Goal: Transaction & Acquisition: Subscribe to service/newsletter

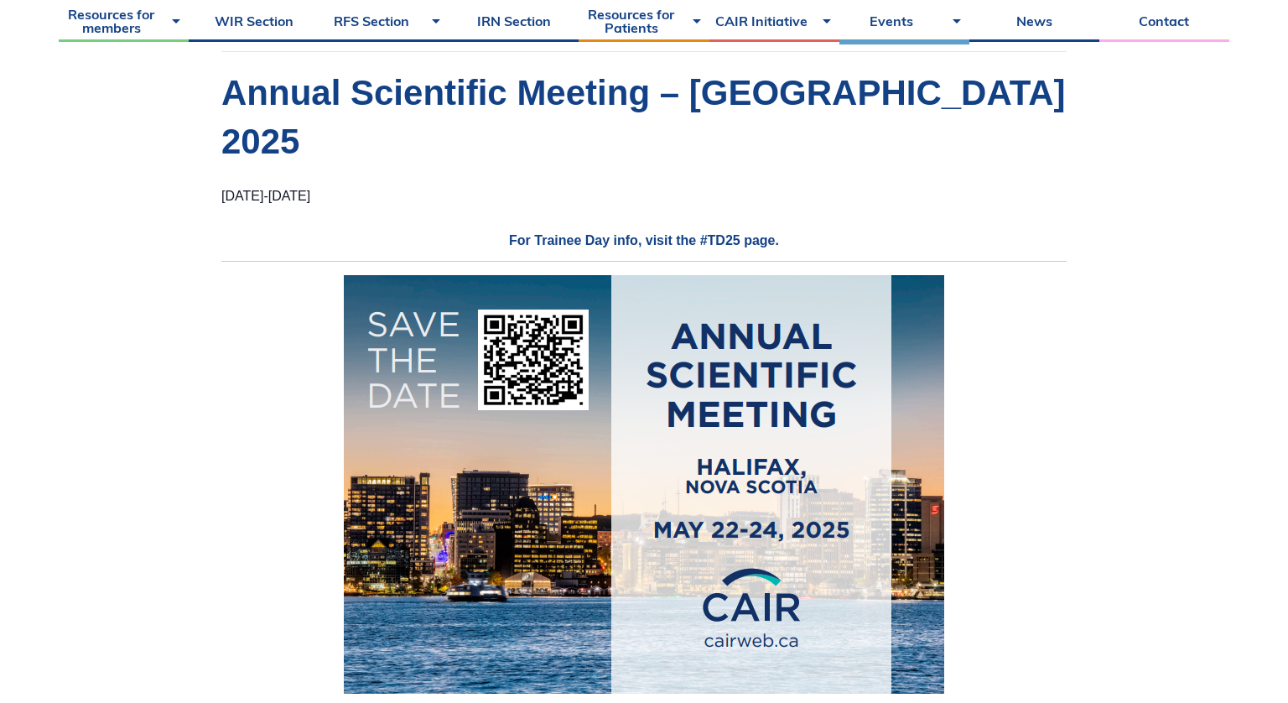
scroll to position [276, 0]
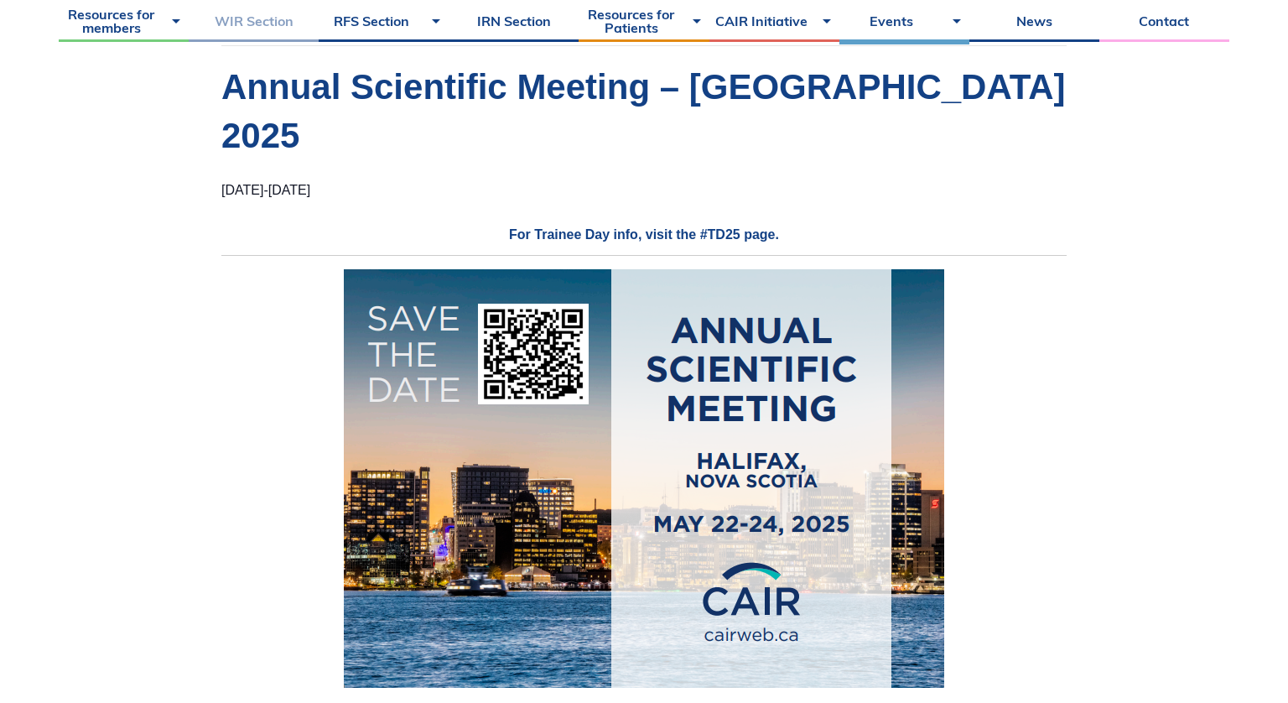
click at [231, 21] on link "WIR Section" at bounding box center [254, 21] width 130 height 42
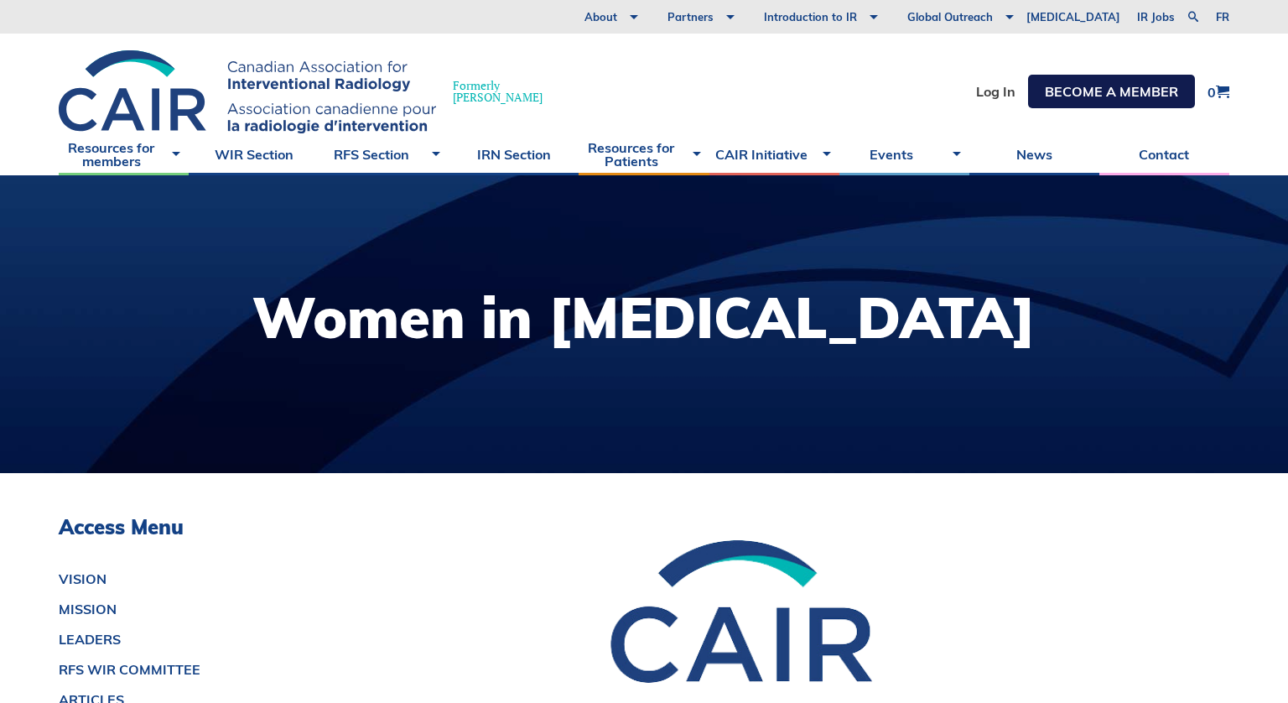
click at [1112, 102] on link "Become a member" at bounding box center [1111, 92] width 167 height 34
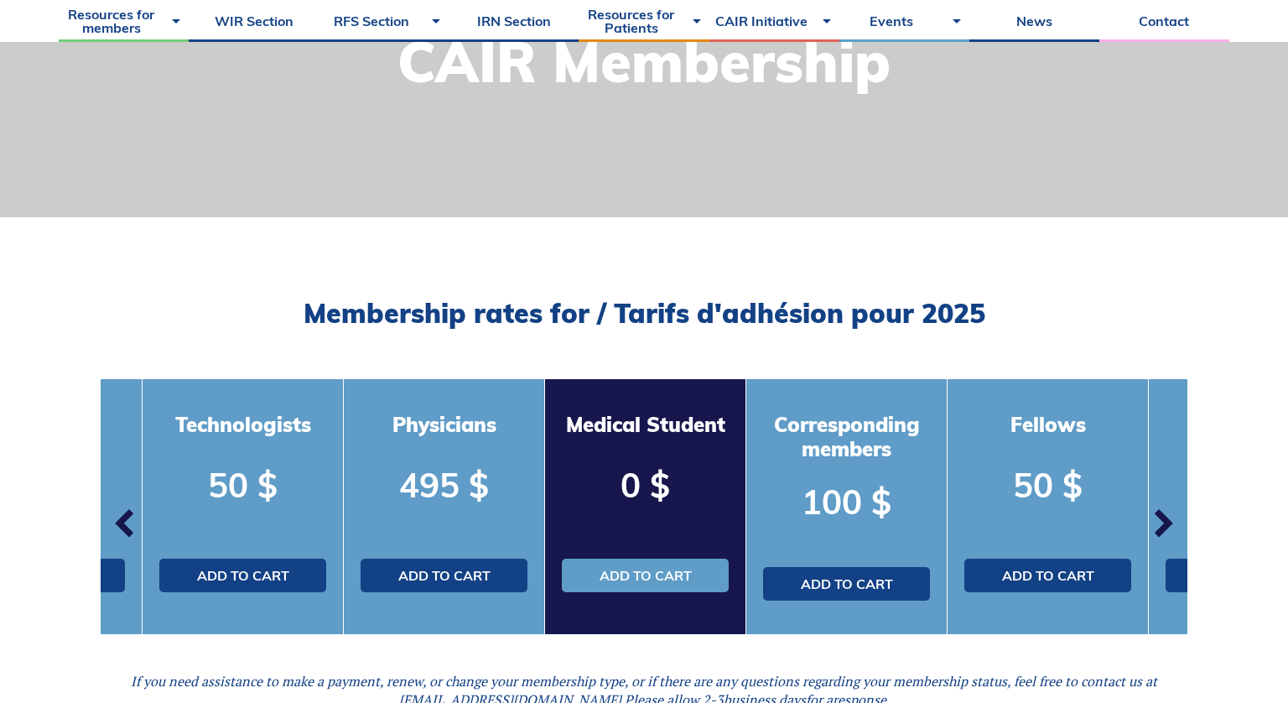
scroll to position [511, 0]
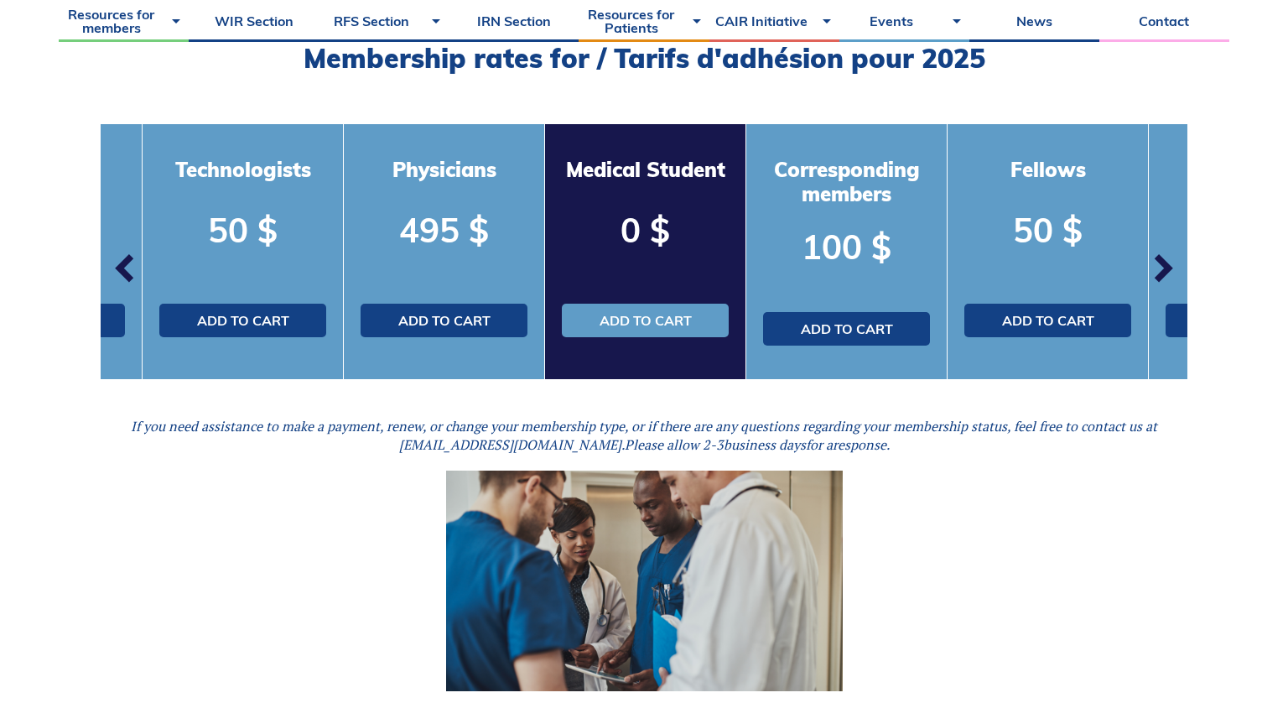
click at [1156, 260] on span "button" at bounding box center [1162, 268] width 50 height 50
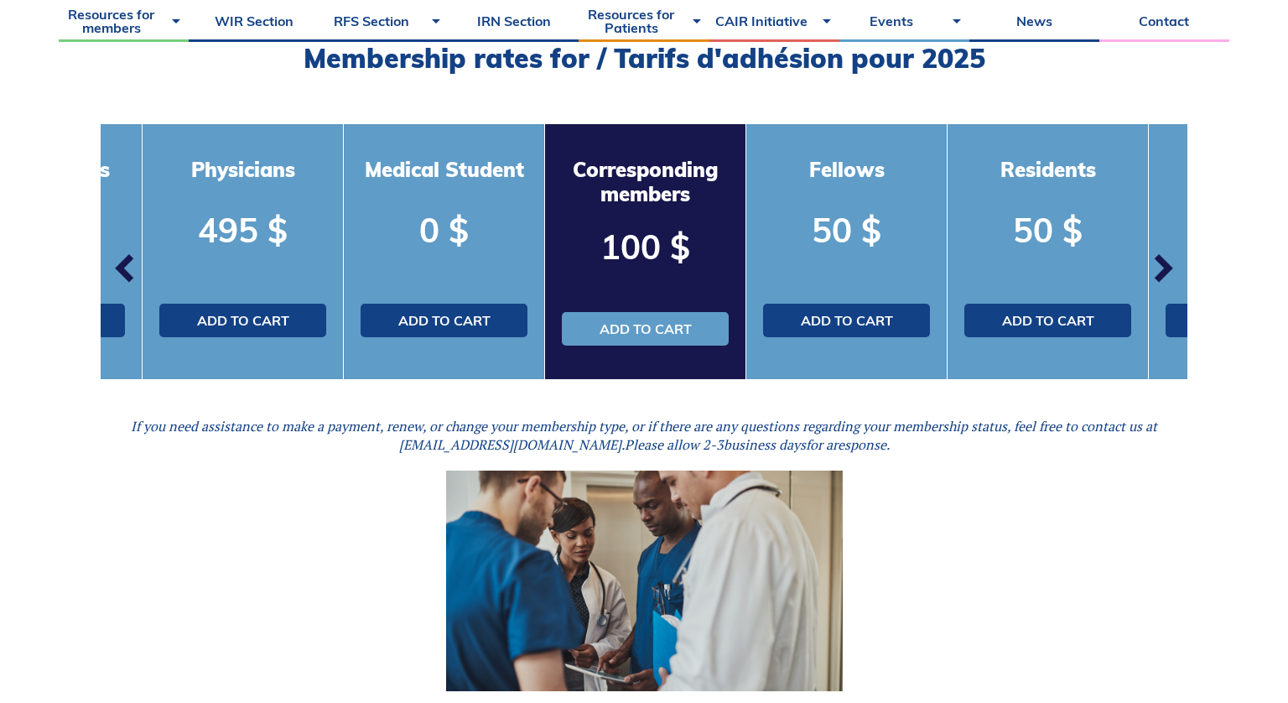
click at [1156, 260] on span "button" at bounding box center [1162, 268] width 50 height 50
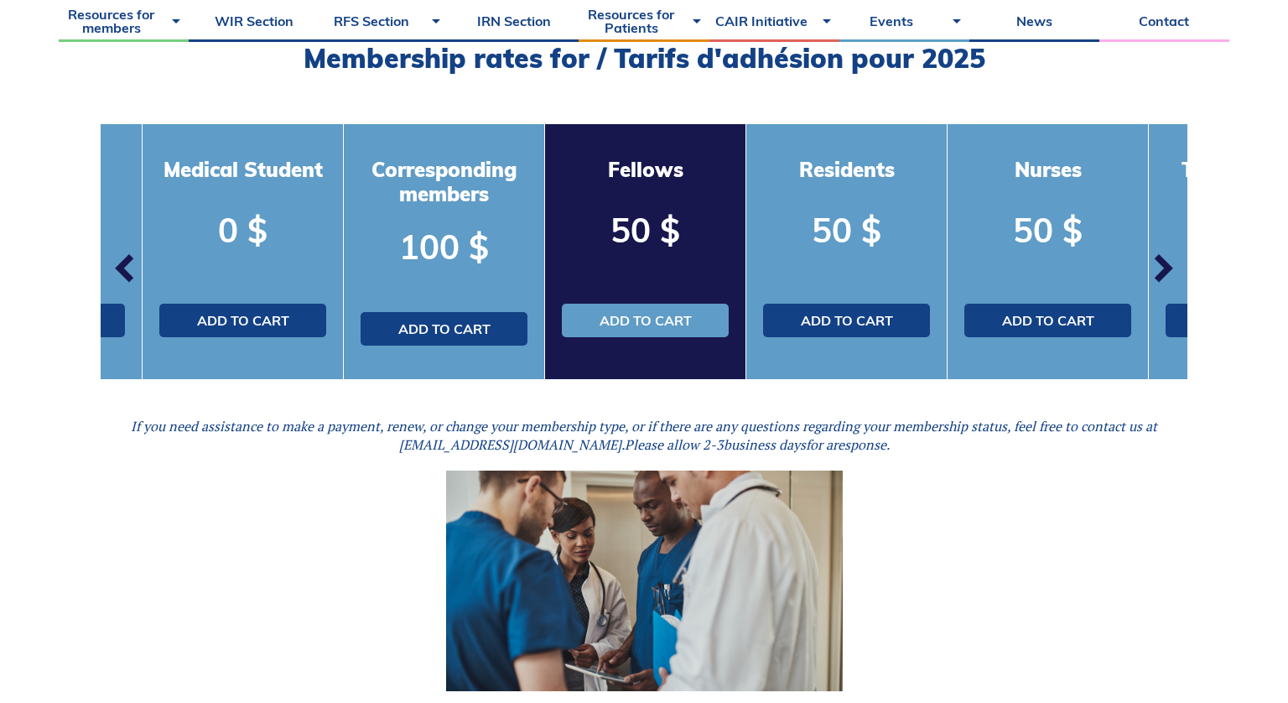
click at [1156, 260] on span "button" at bounding box center [1162, 268] width 50 height 50
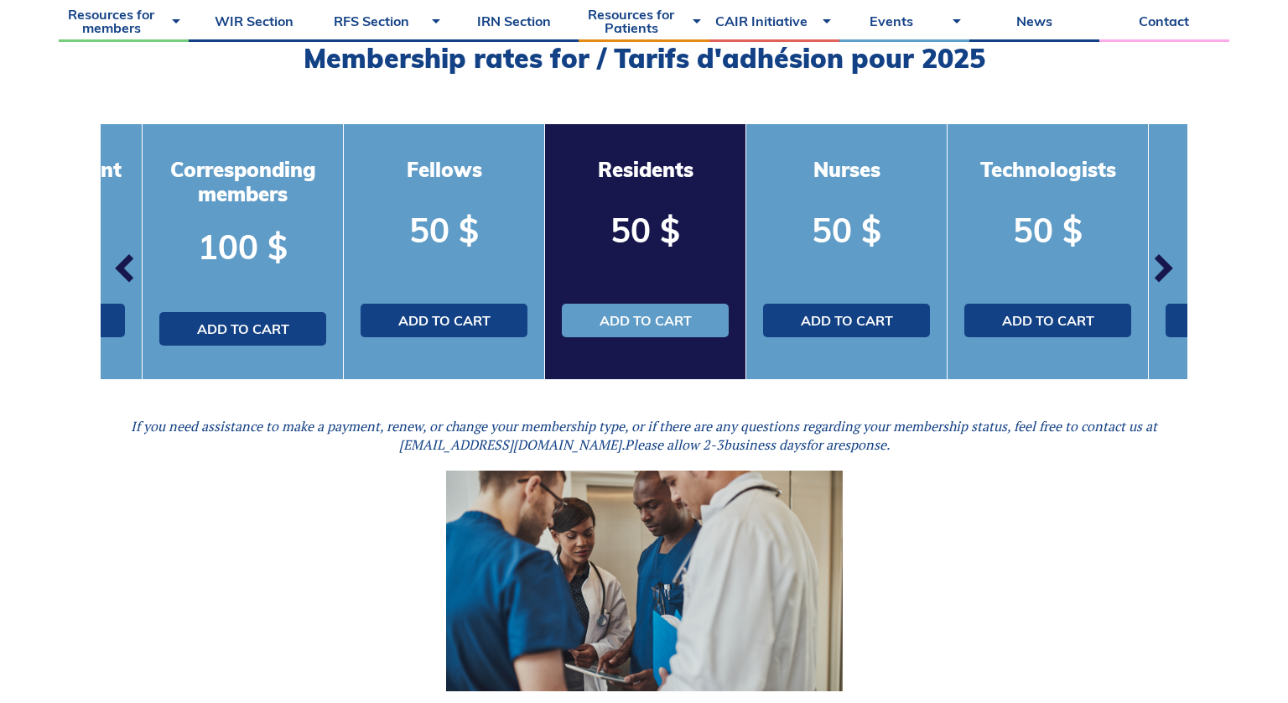
click at [1156, 260] on span "button" at bounding box center [1162, 268] width 50 height 50
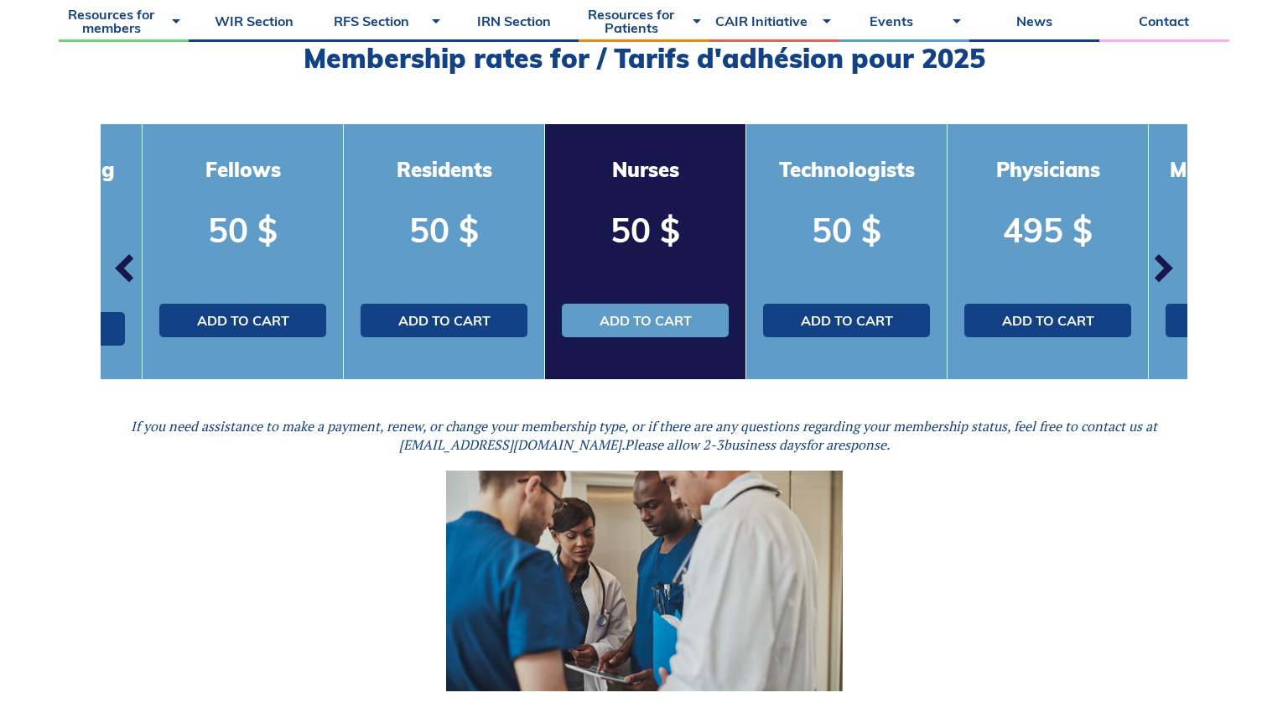
click at [1156, 260] on span "button" at bounding box center [1162, 268] width 50 height 50
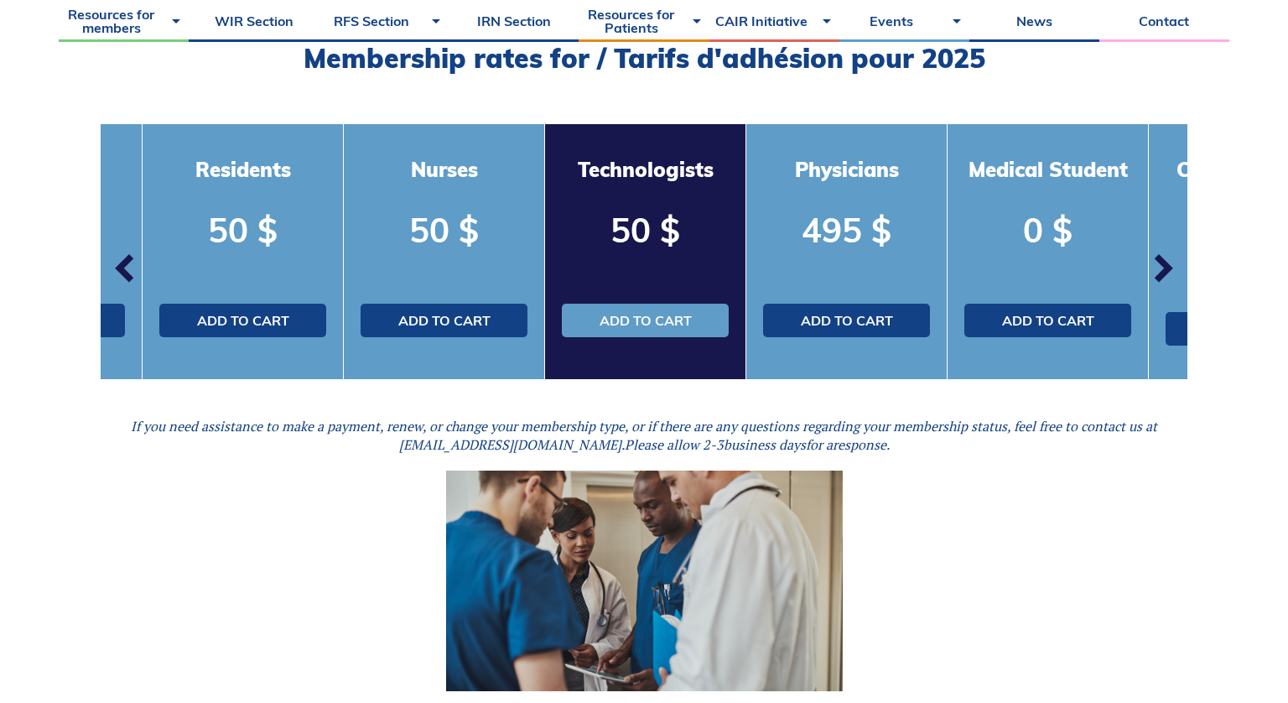
click at [1156, 260] on span "button" at bounding box center [1162, 268] width 50 height 50
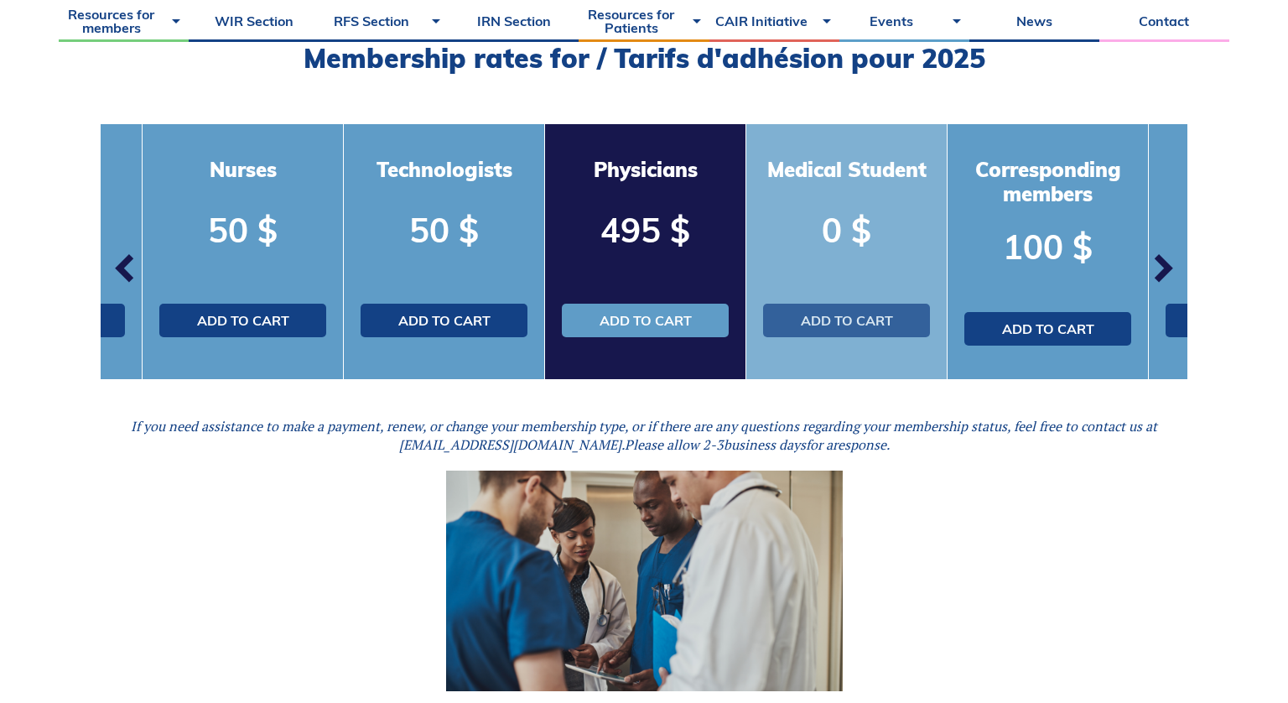
click at [868, 329] on link "Add to cart" at bounding box center [846, 320] width 167 height 34
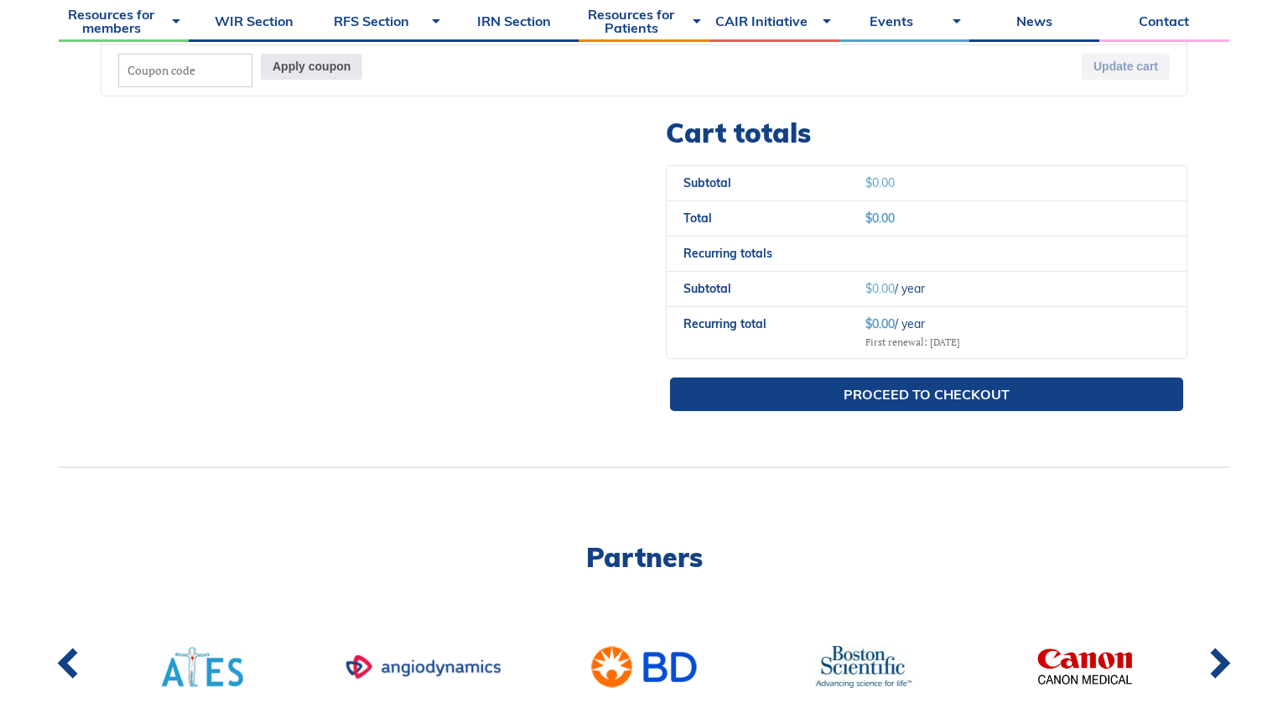
scroll to position [665, 0]
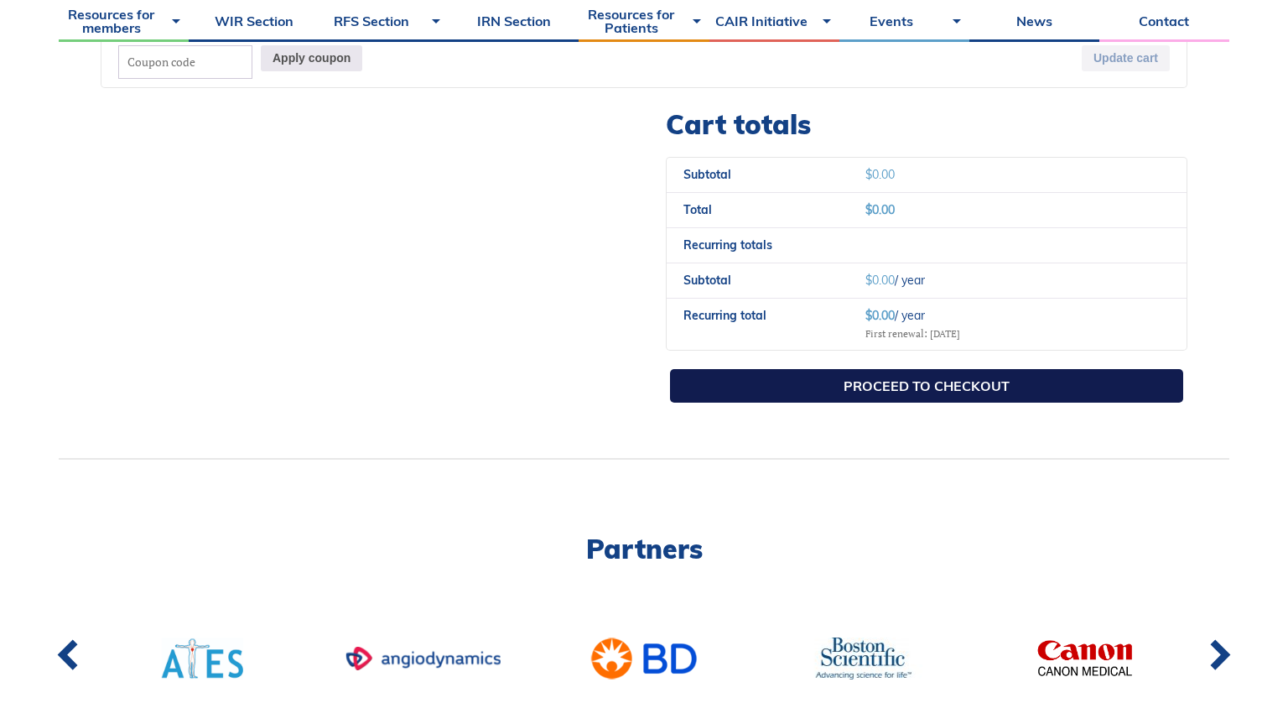
click at [900, 393] on link "Proceed to checkout" at bounding box center [926, 386] width 513 height 34
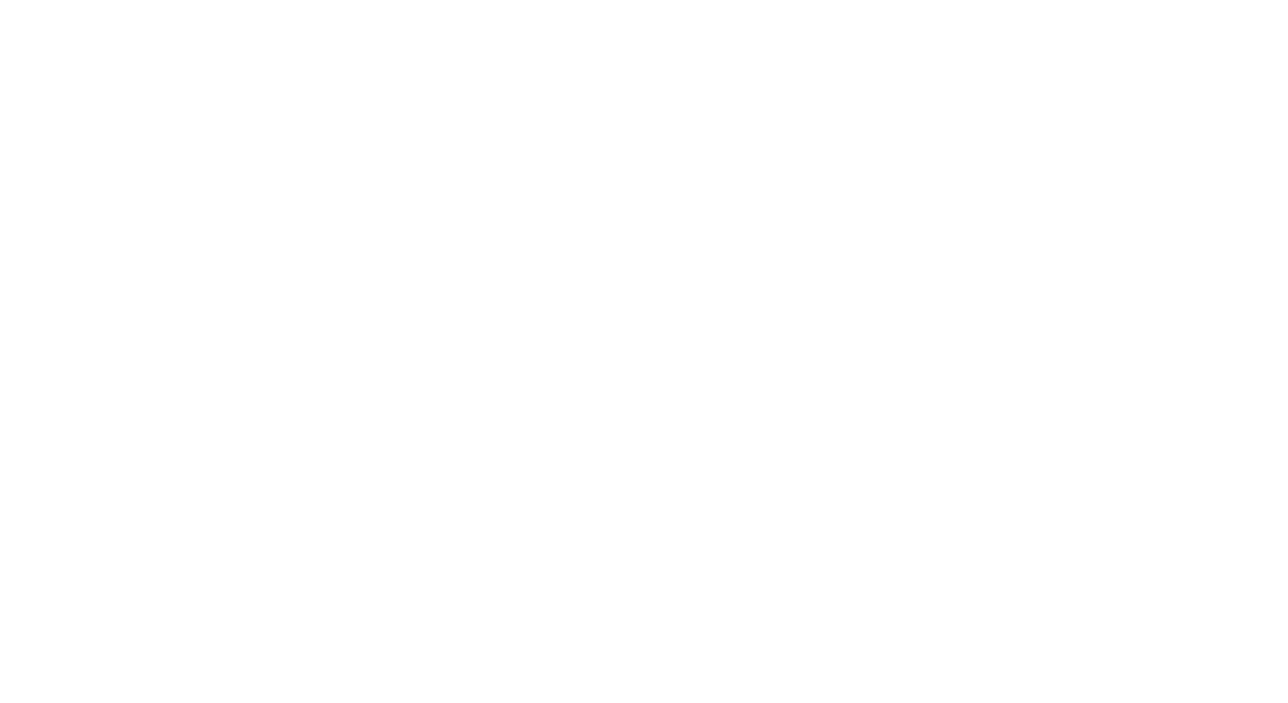
select select "QC"
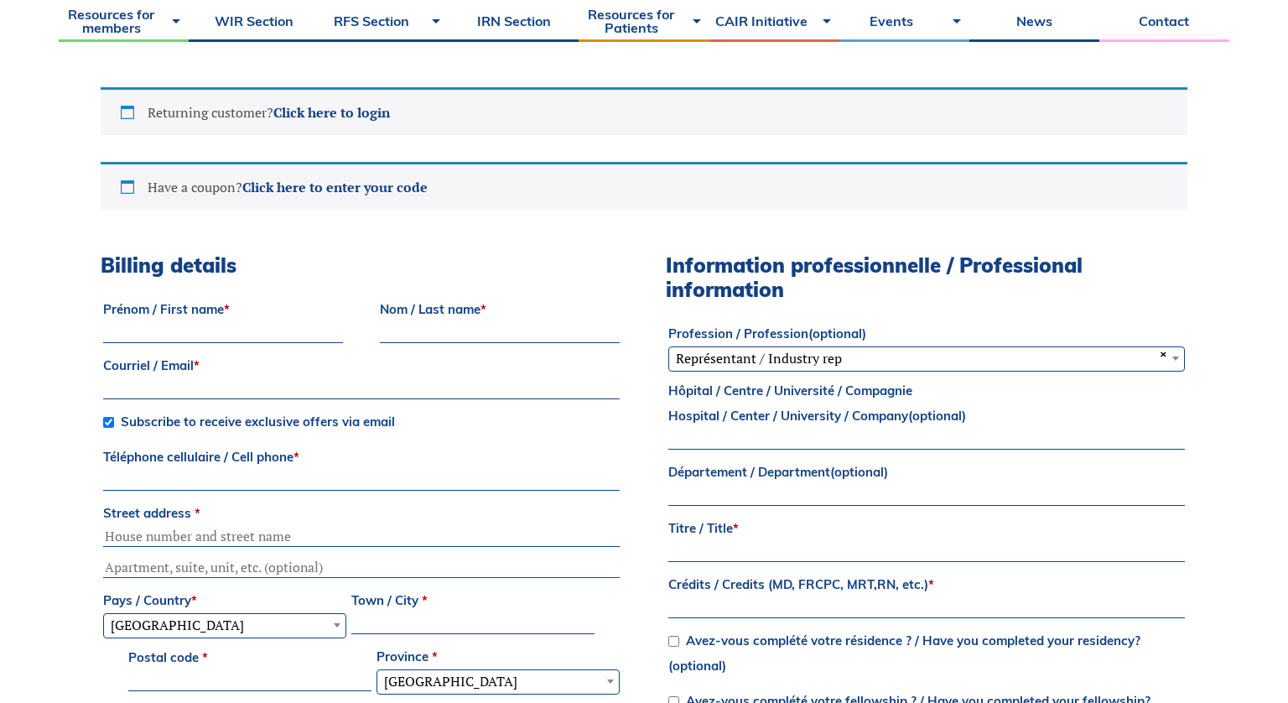
scroll to position [454, 0]
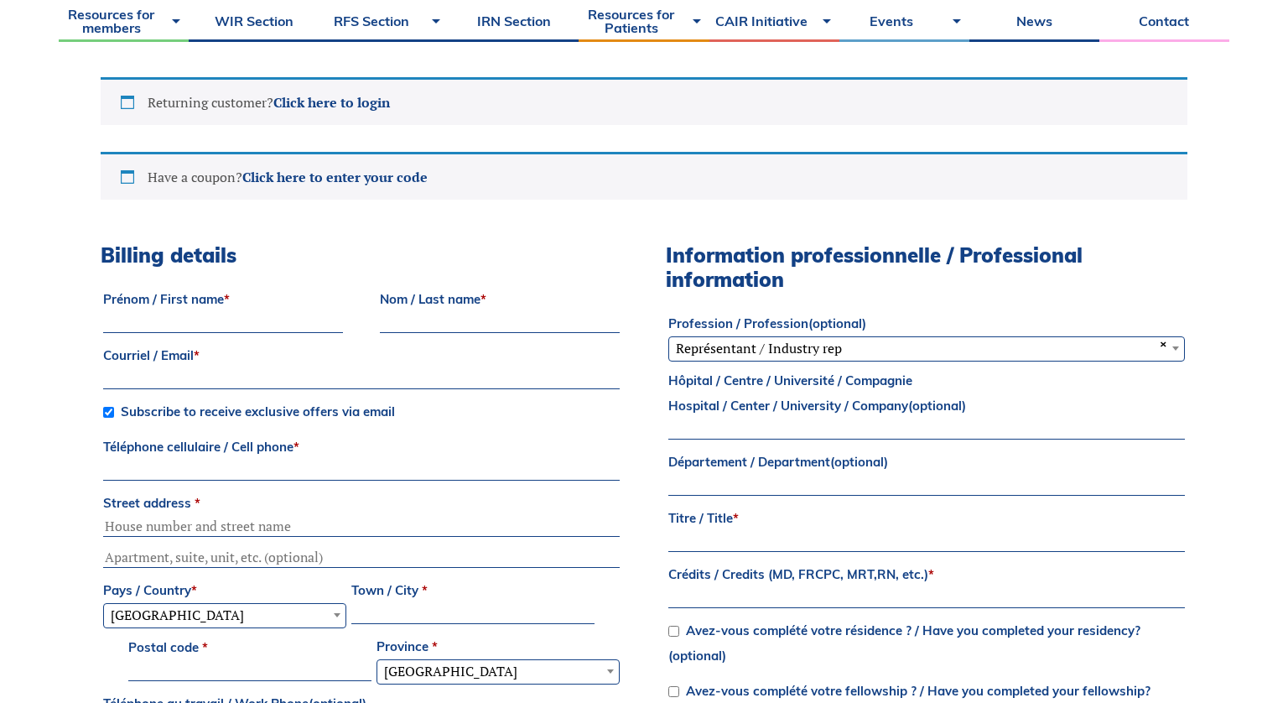
click at [249, 323] on input "Prénom / First name *" at bounding box center [223, 323] width 240 height 20
type input "Suzanne"
type input "Wong"
type input "swong693@uwo.ca"
click at [261, 477] on input "Téléphone cellulaire / Cell phone *" at bounding box center [361, 470] width 516 height 20
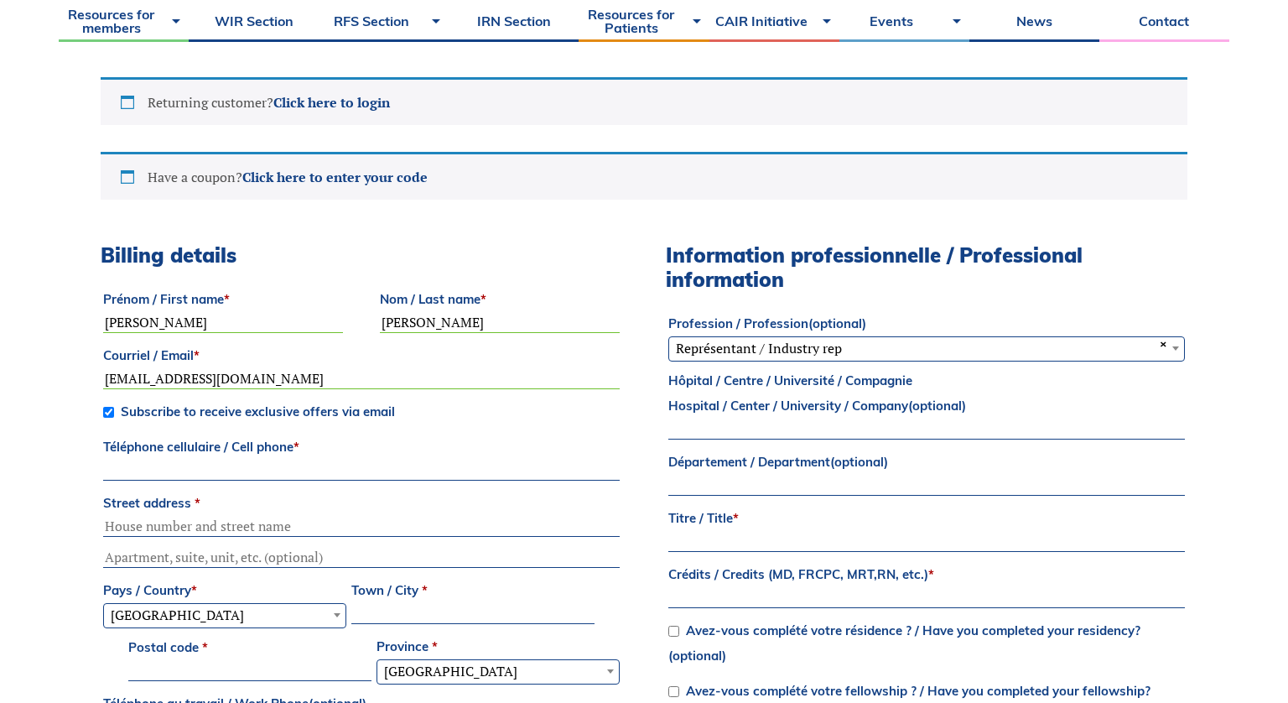
type input "4"
type input "5197097245"
click at [166, 526] on input "Street address *" at bounding box center [361, 526] width 516 height 20
type input "2"
type input "460 Callaway Rd"
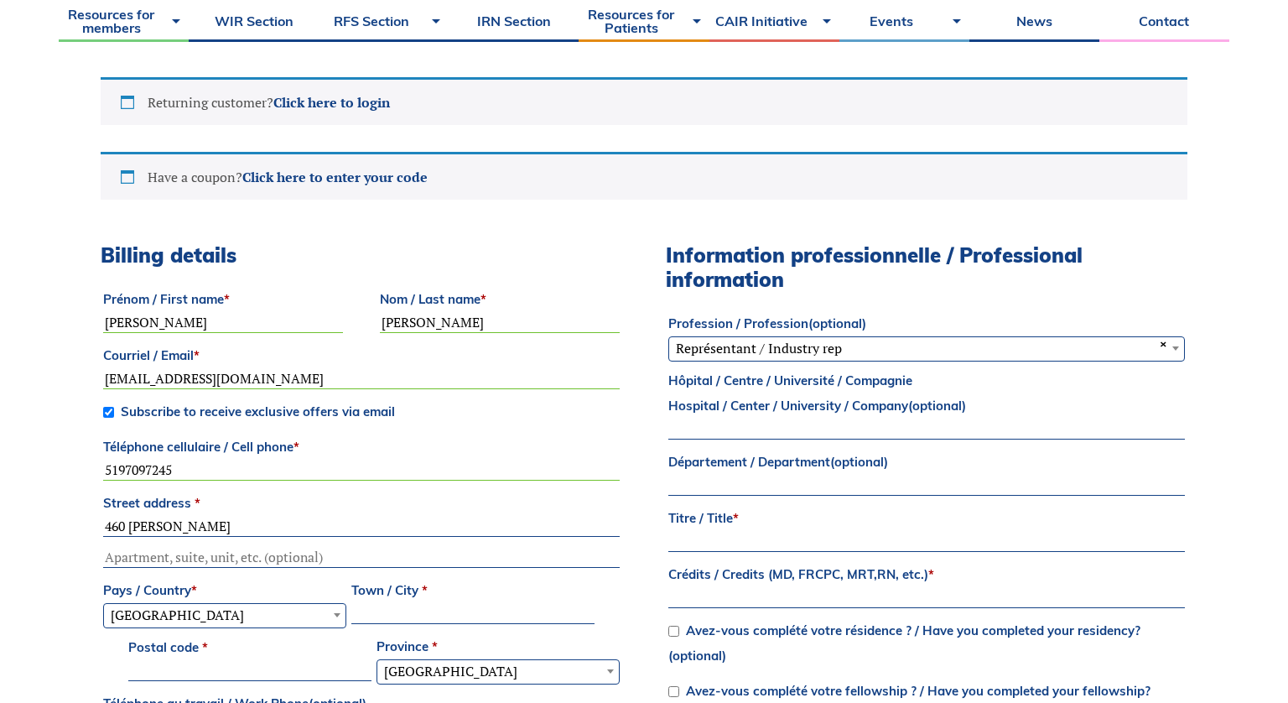
click at [394, 610] on input "Town / City *" at bounding box center [472, 614] width 243 height 20
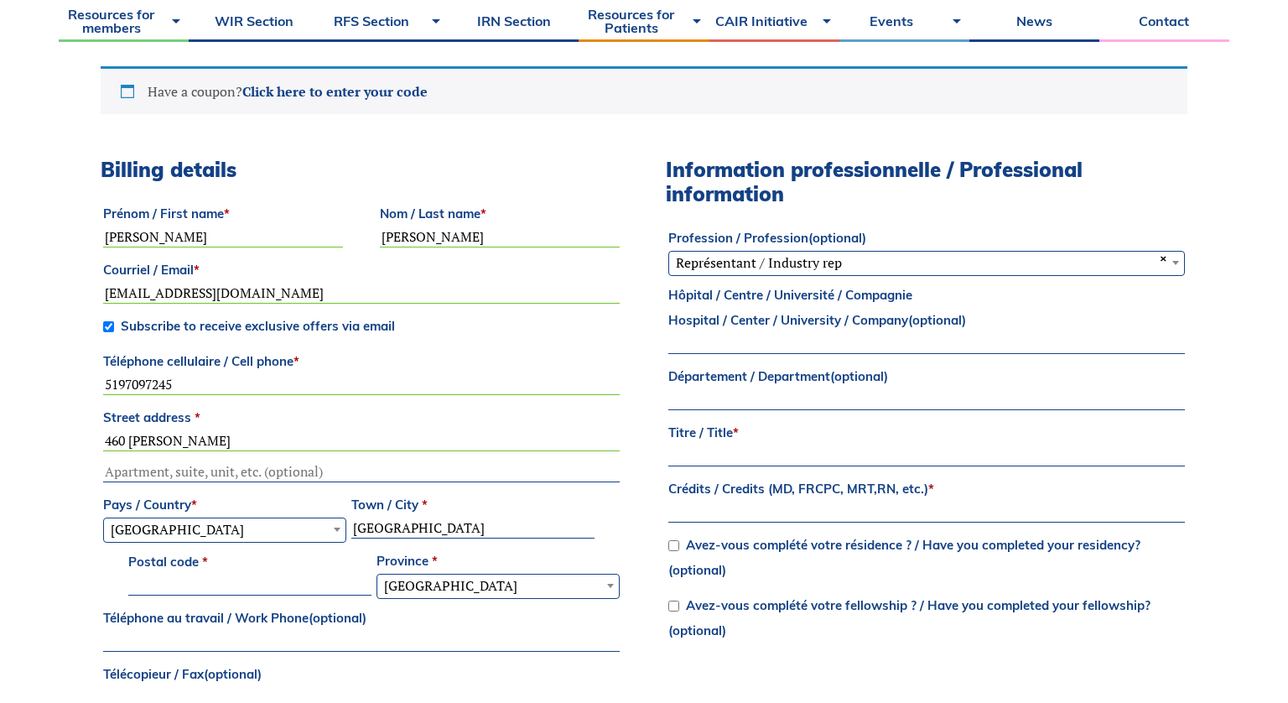
scroll to position [738, 0]
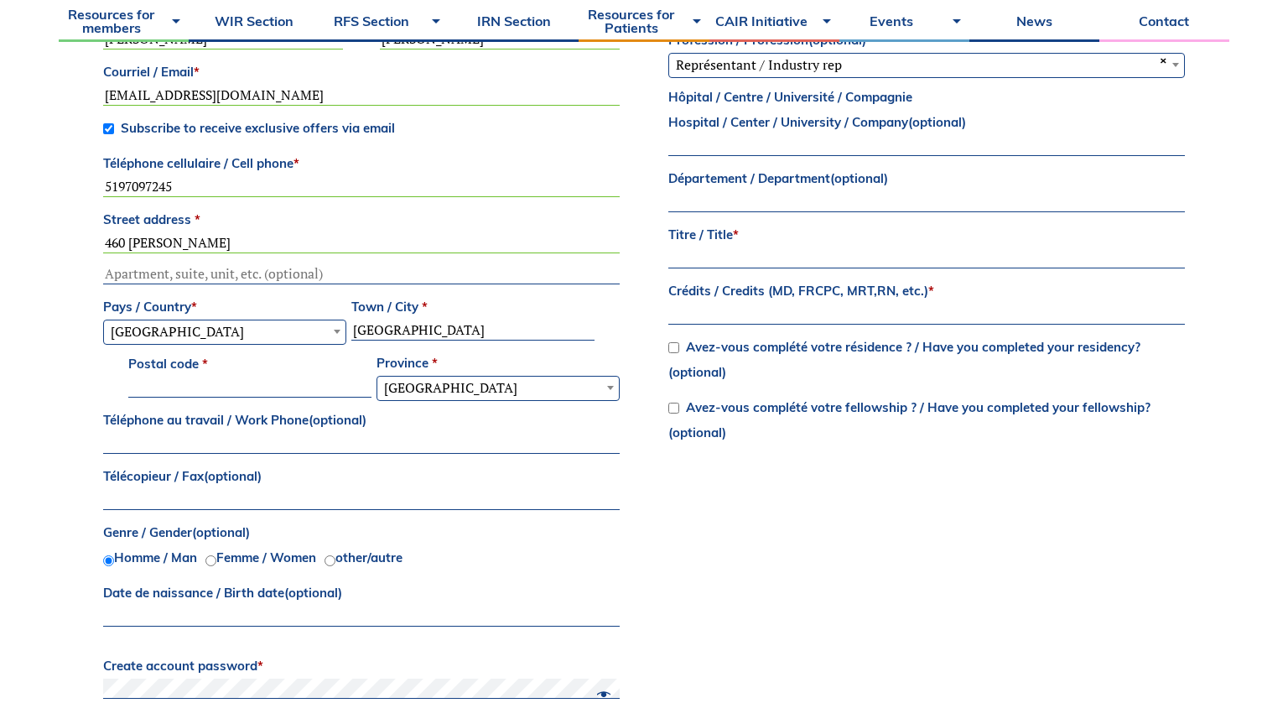
type input "London"
click at [272, 382] on input "Postal code *" at bounding box center [249, 387] width 243 height 20
type input "N6G0Z2"
click at [465, 392] on span "Quebec" at bounding box center [497, 387] width 241 height 22
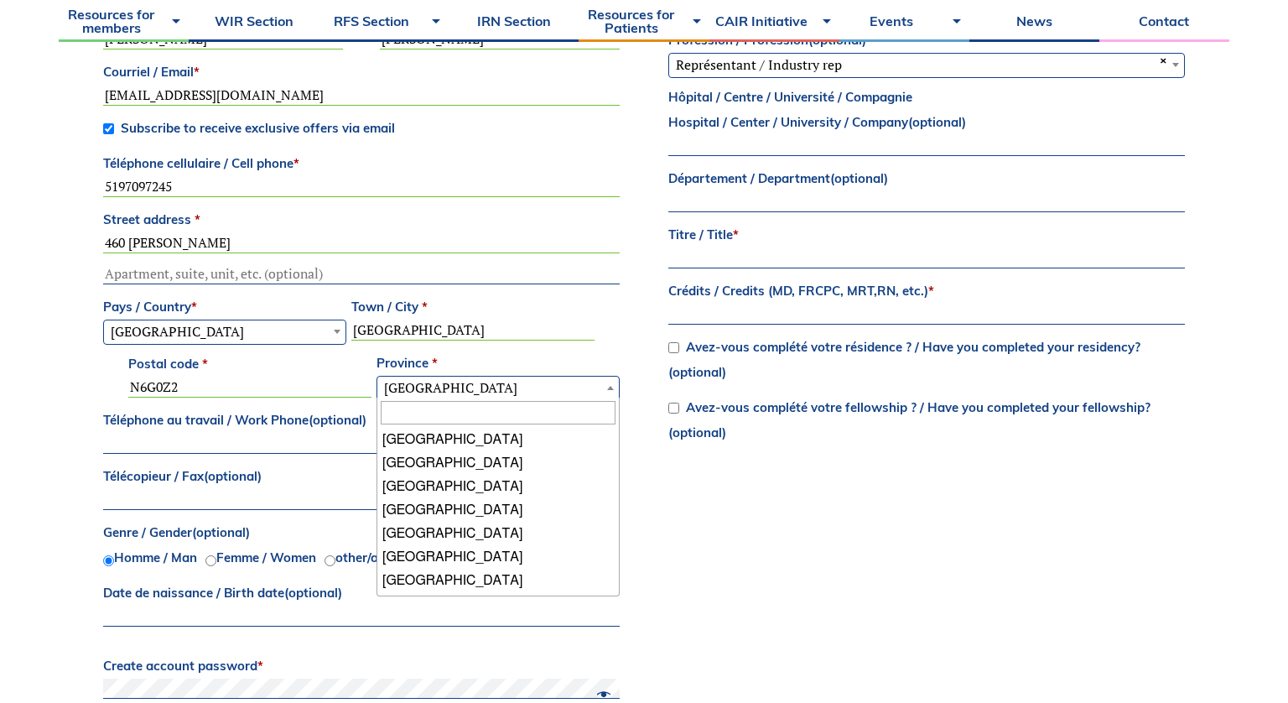
scroll to position [137, 0]
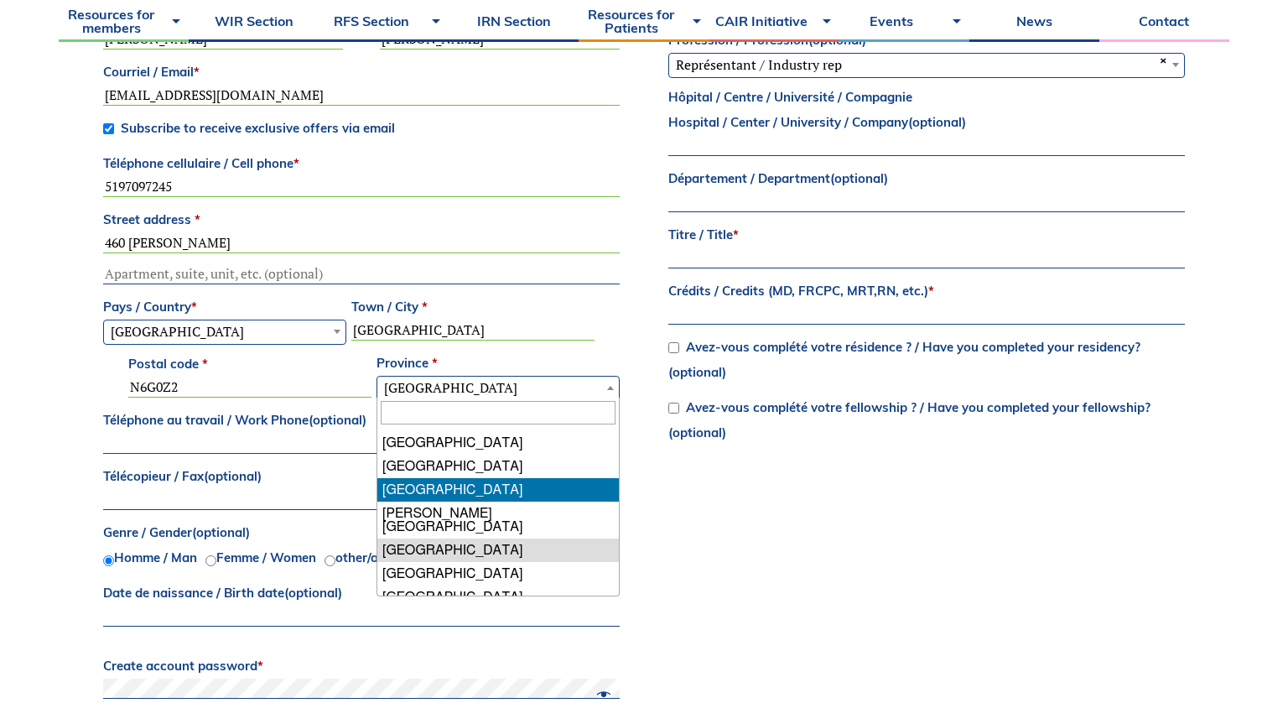
select select "ON"
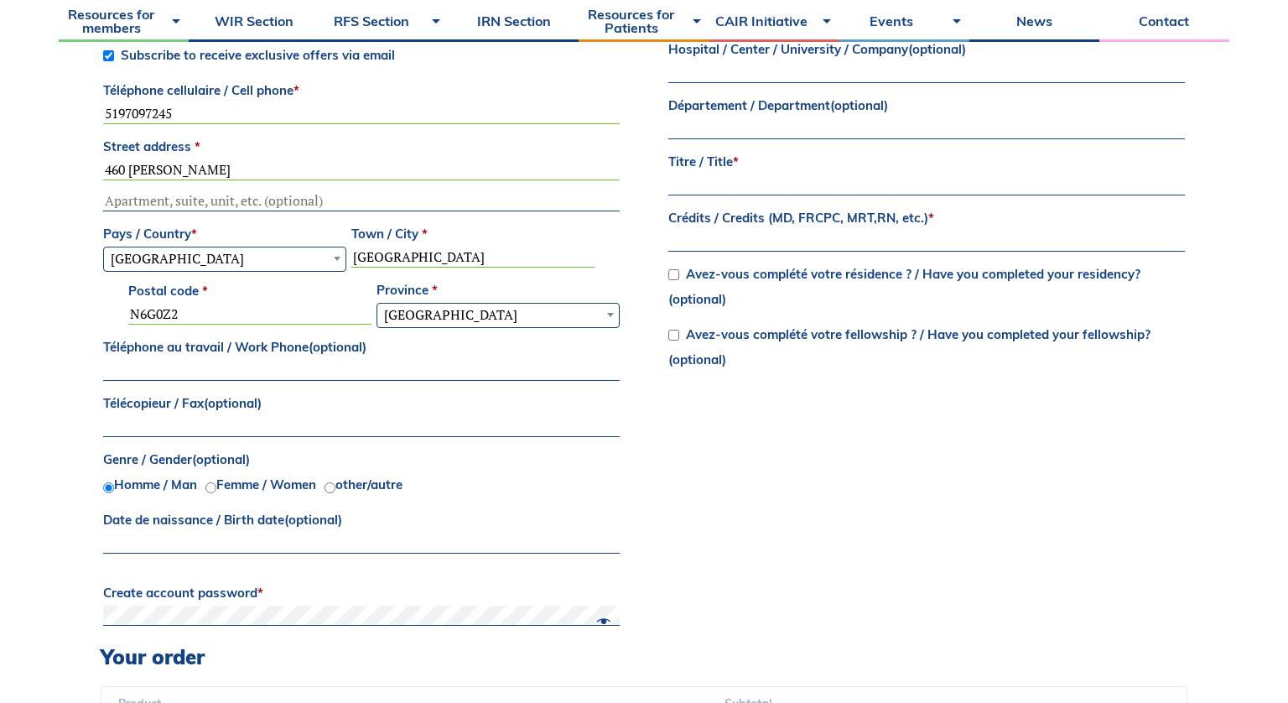
scroll to position [812, 0]
click at [287, 484] on label "Femme / Women" at bounding box center [266, 483] width 100 height 16
click at [216, 484] on input "Femme / Women" at bounding box center [210, 485] width 11 height 11
radio input "true"
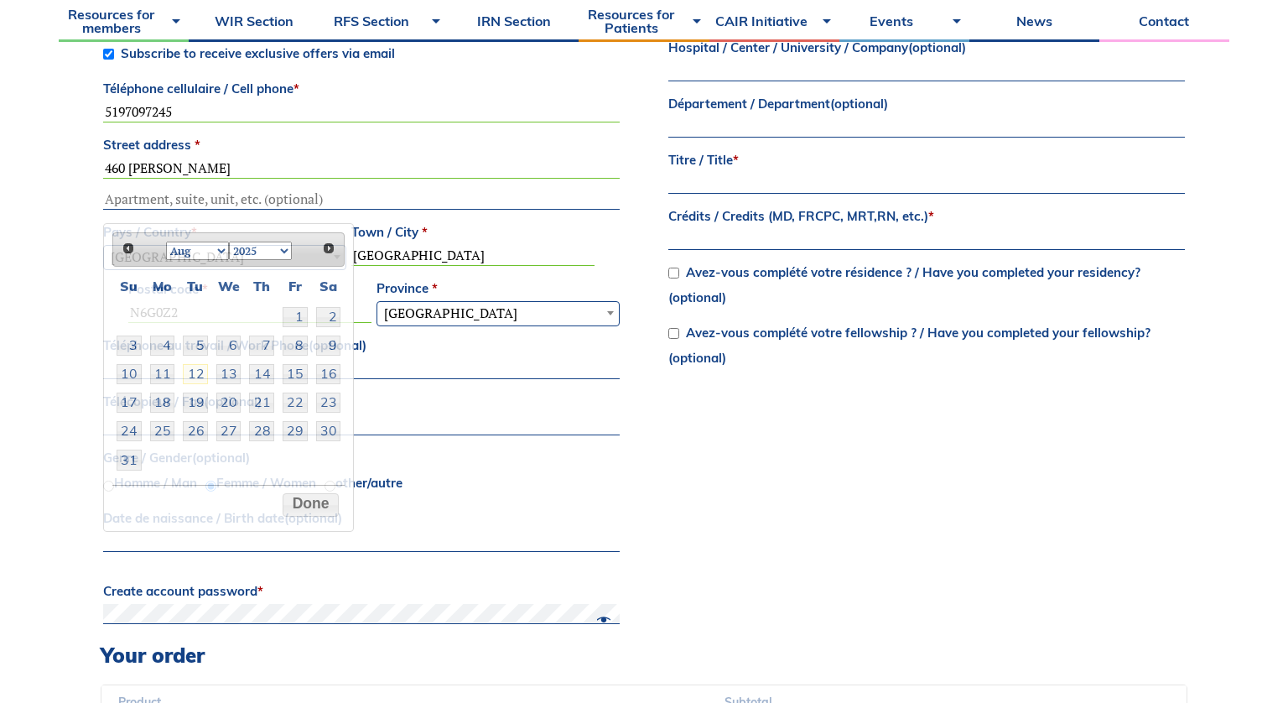
click at [266, 546] on input "Date de naissance / Birth date (optional)" at bounding box center [361, 542] width 516 height 20
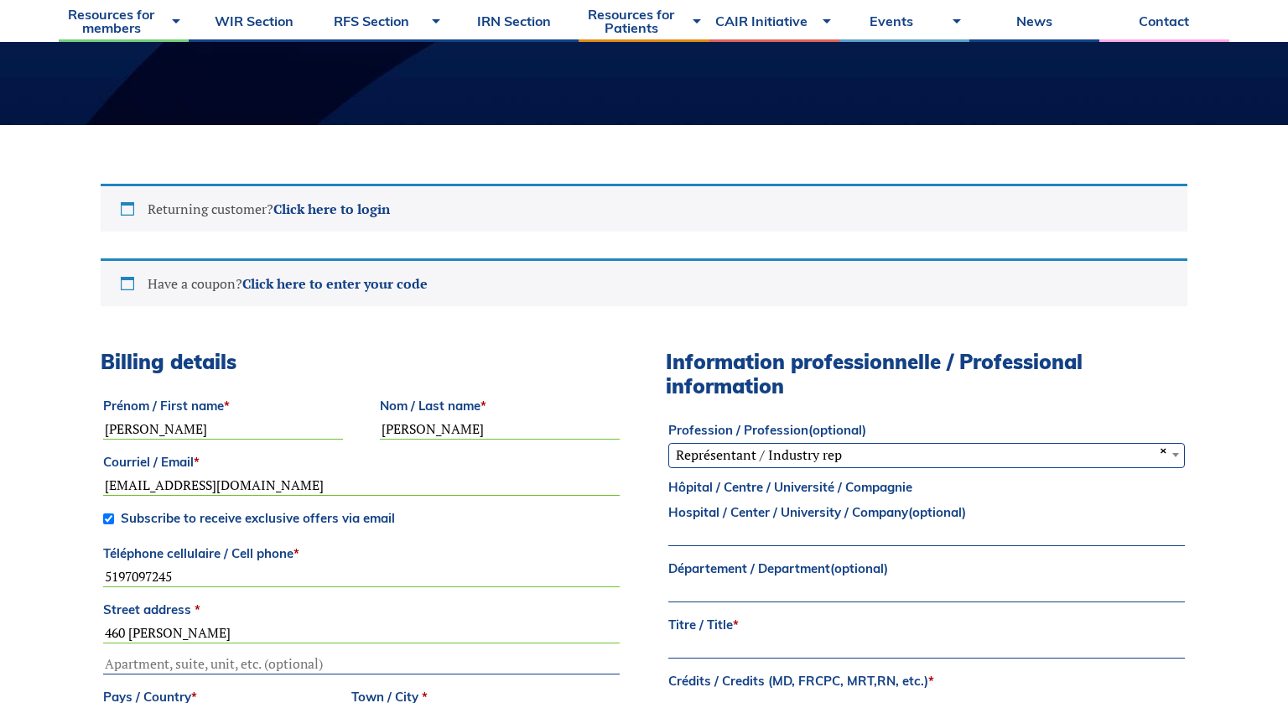
scroll to position [463, 0]
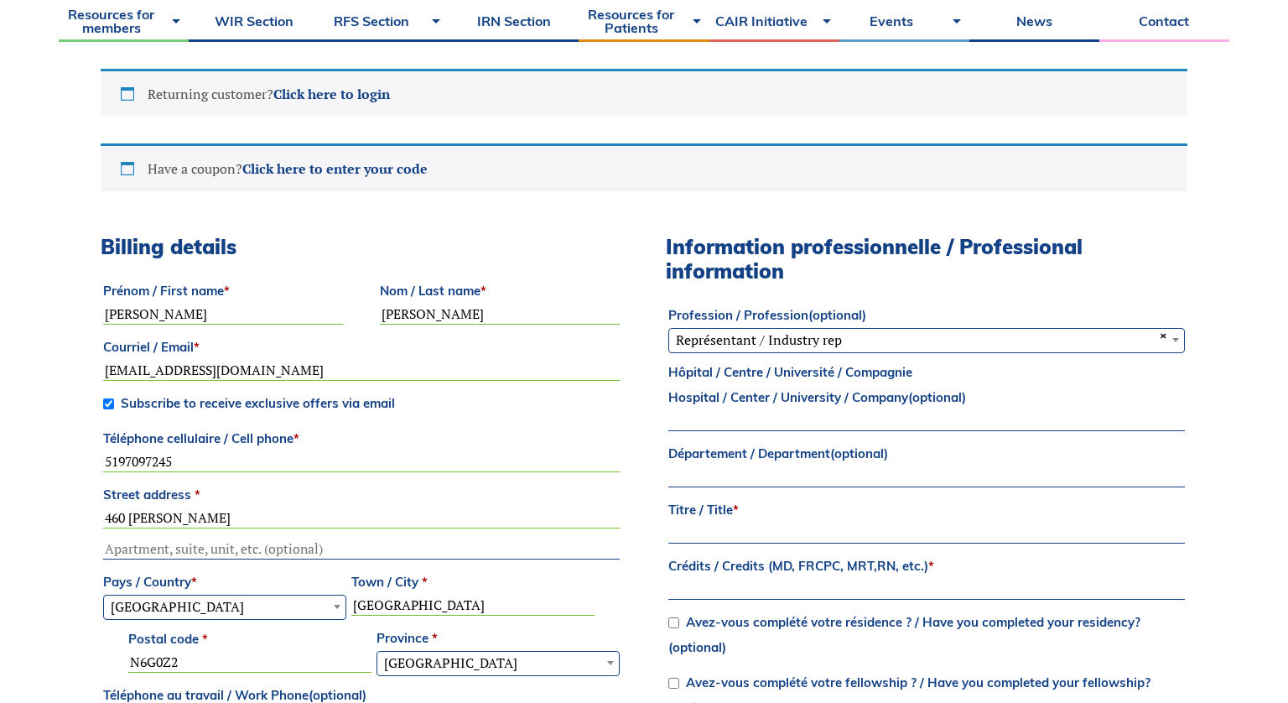
click at [796, 342] on span "× Représentant / Industry rep" at bounding box center [926, 340] width 515 height 22
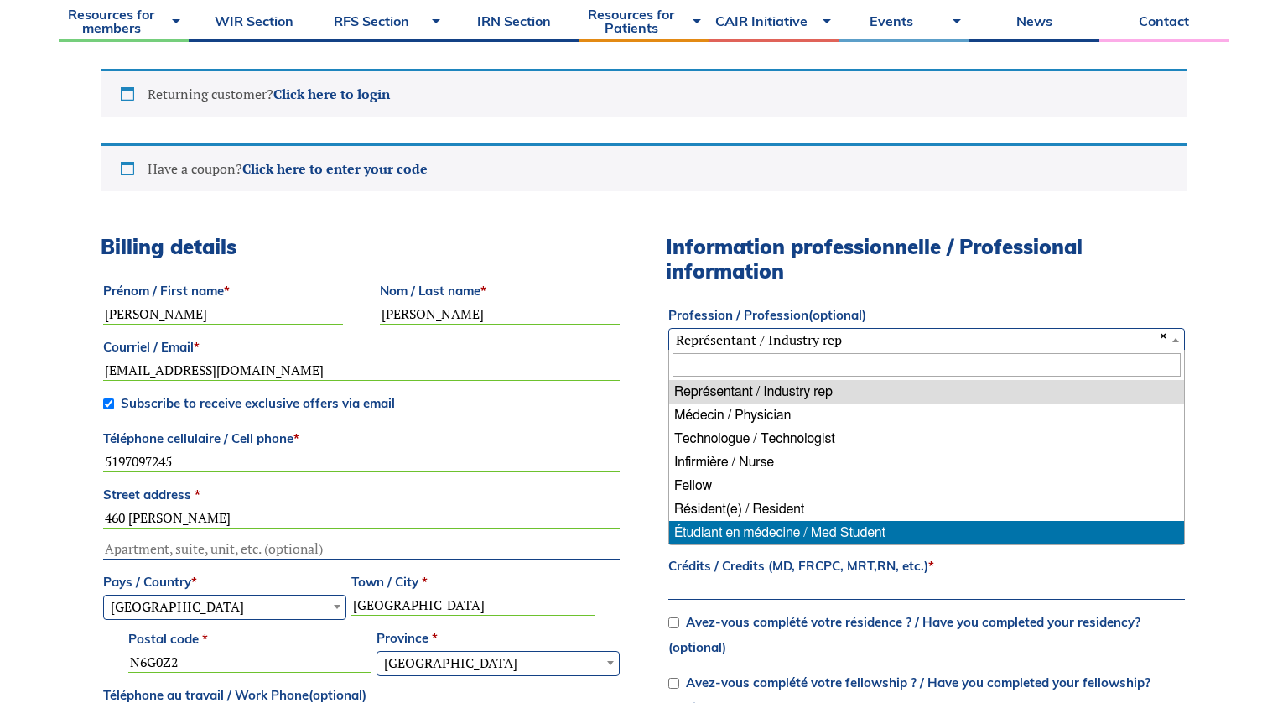
select select "med_student"
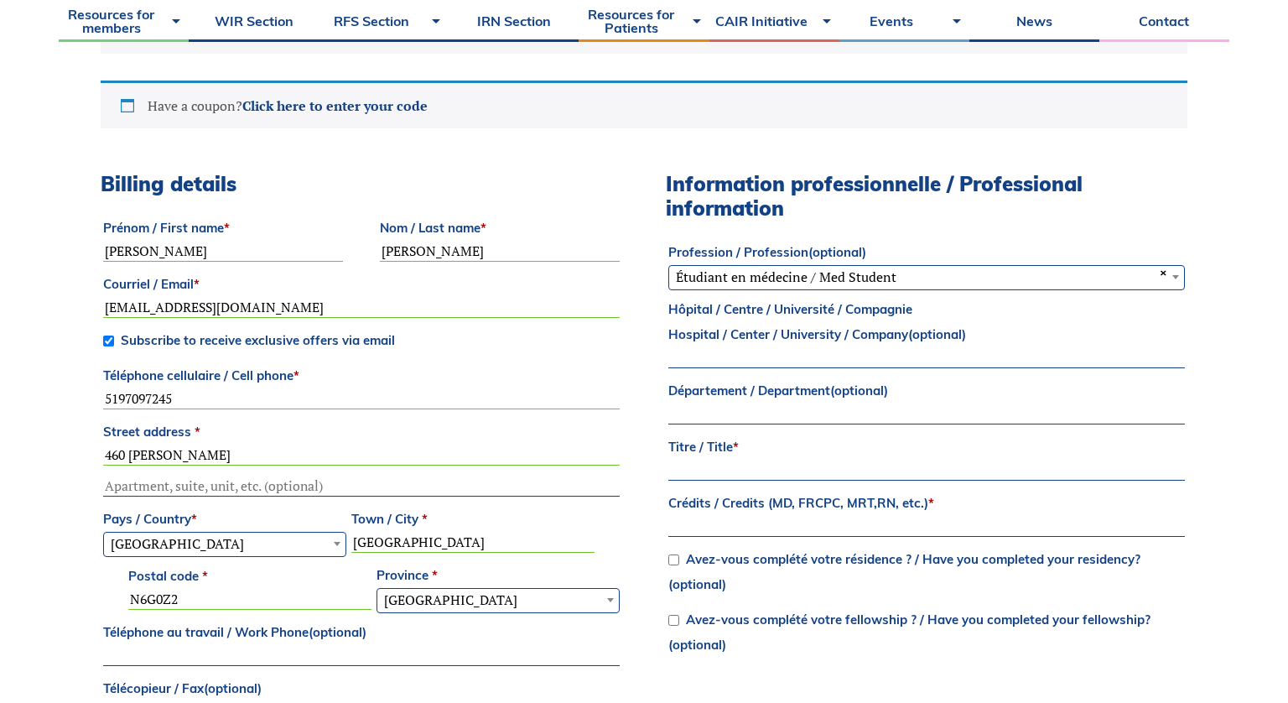
scroll to position [541, 0]
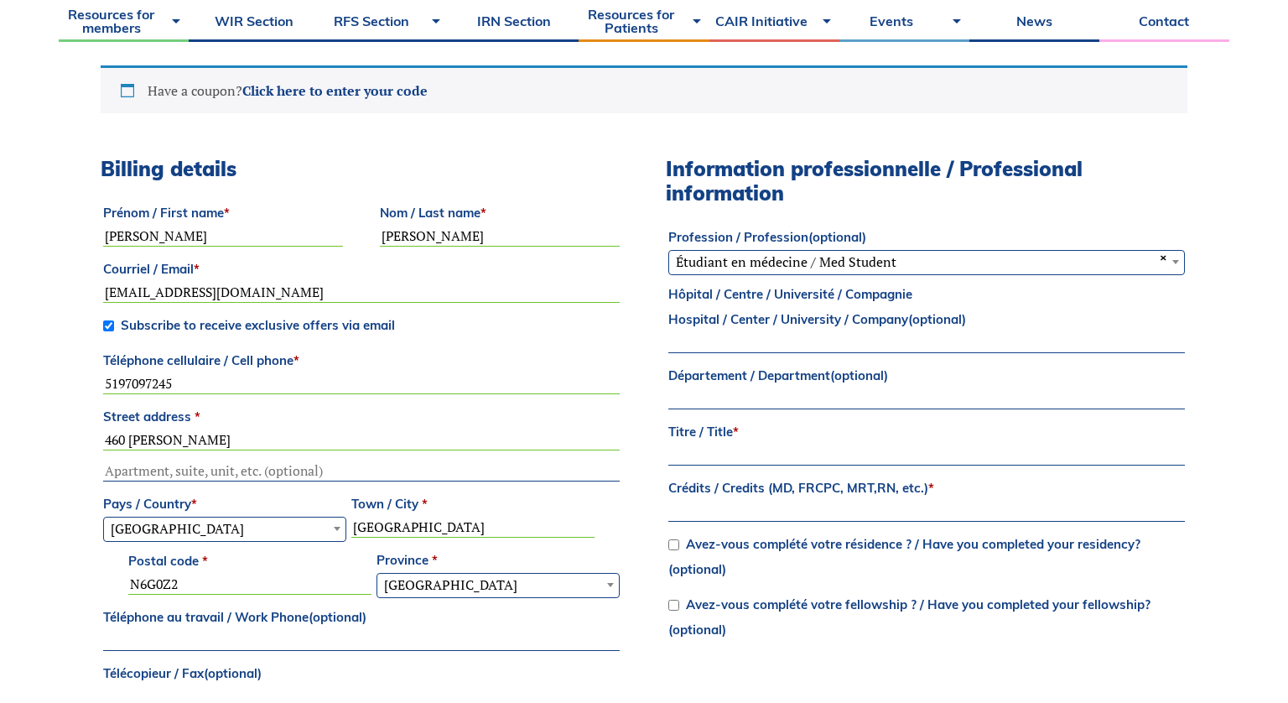
click at [772, 443] on label "Titre / Title *" at bounding box center [926, 431] width 516 height 25
click at [772, 445] on input "Titre / Title *" at bounding box center [926, 455] width 516 height 20
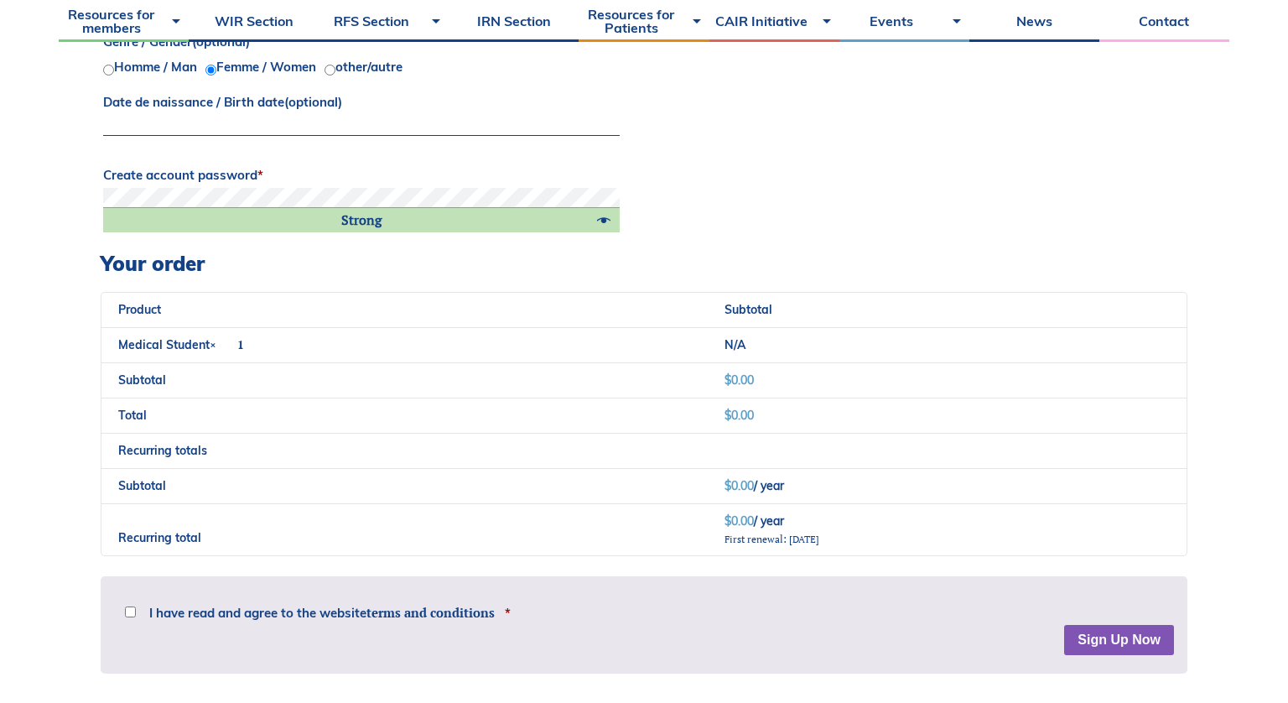
scroll to position [1336, 0]
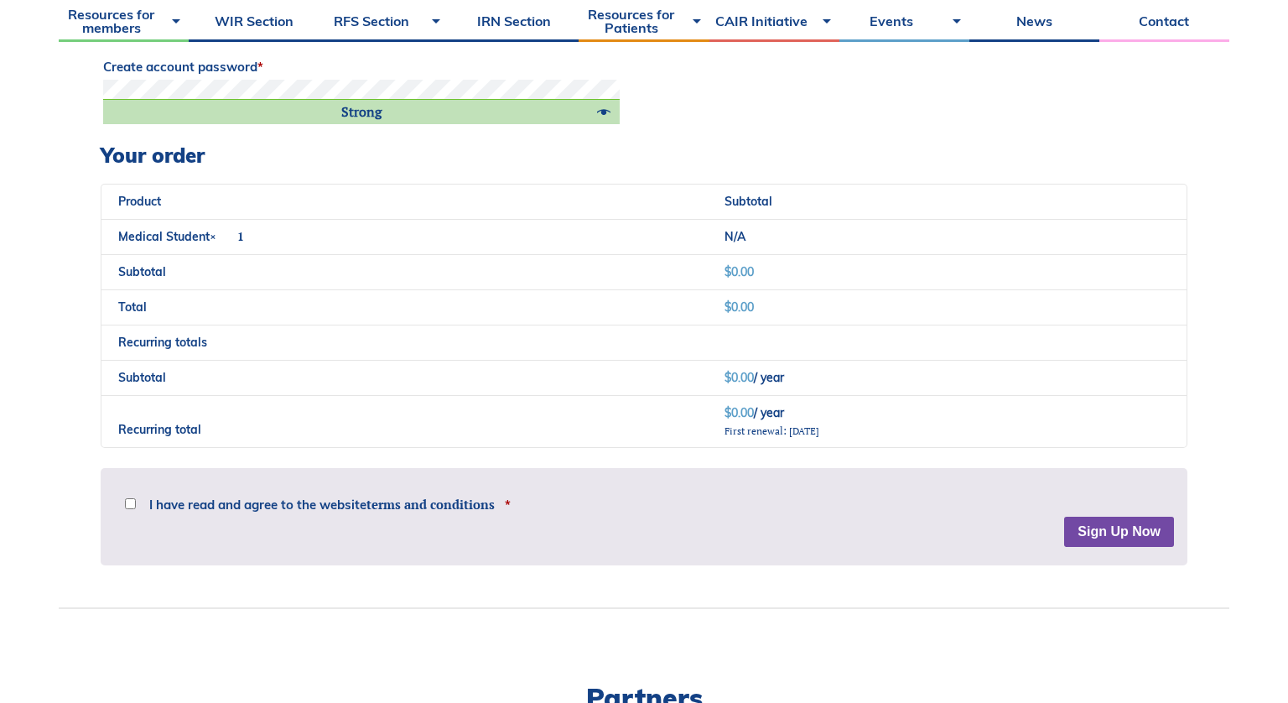
click at [1099, 537] on button "Sign Up Now" at bounding box center [1119, 531] width 110 height 30
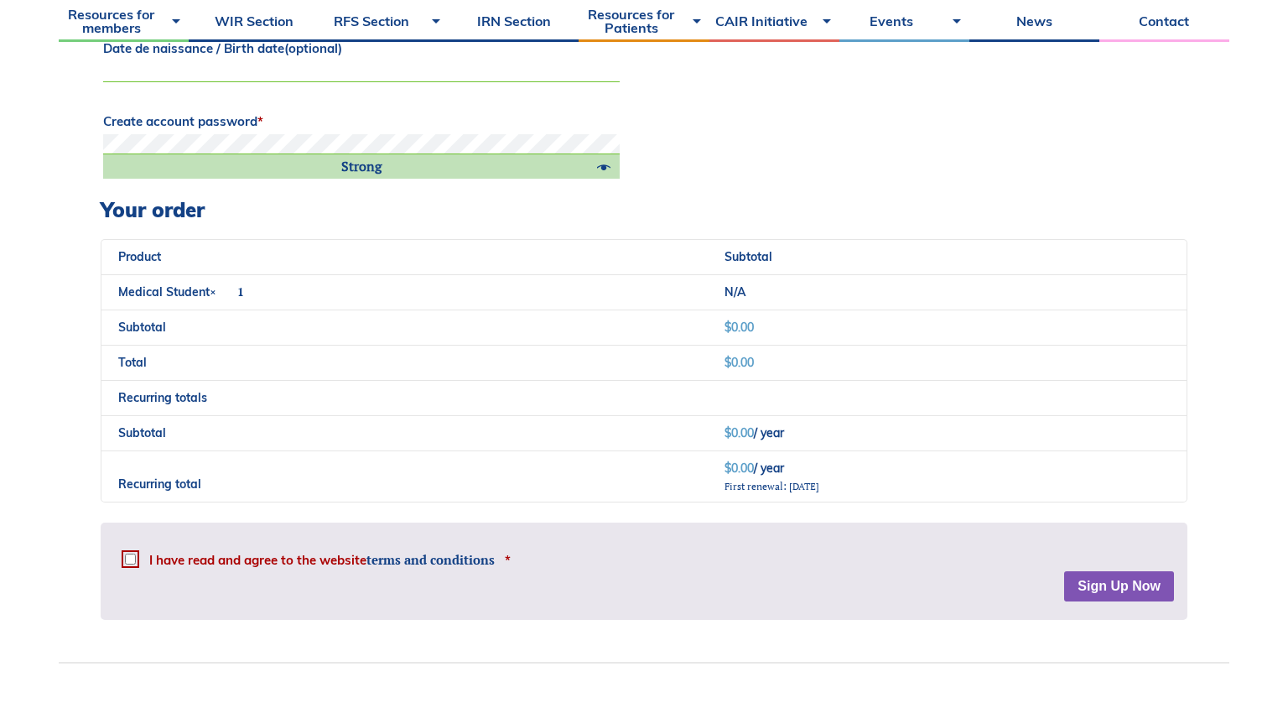
scroll to position [1467, 0]
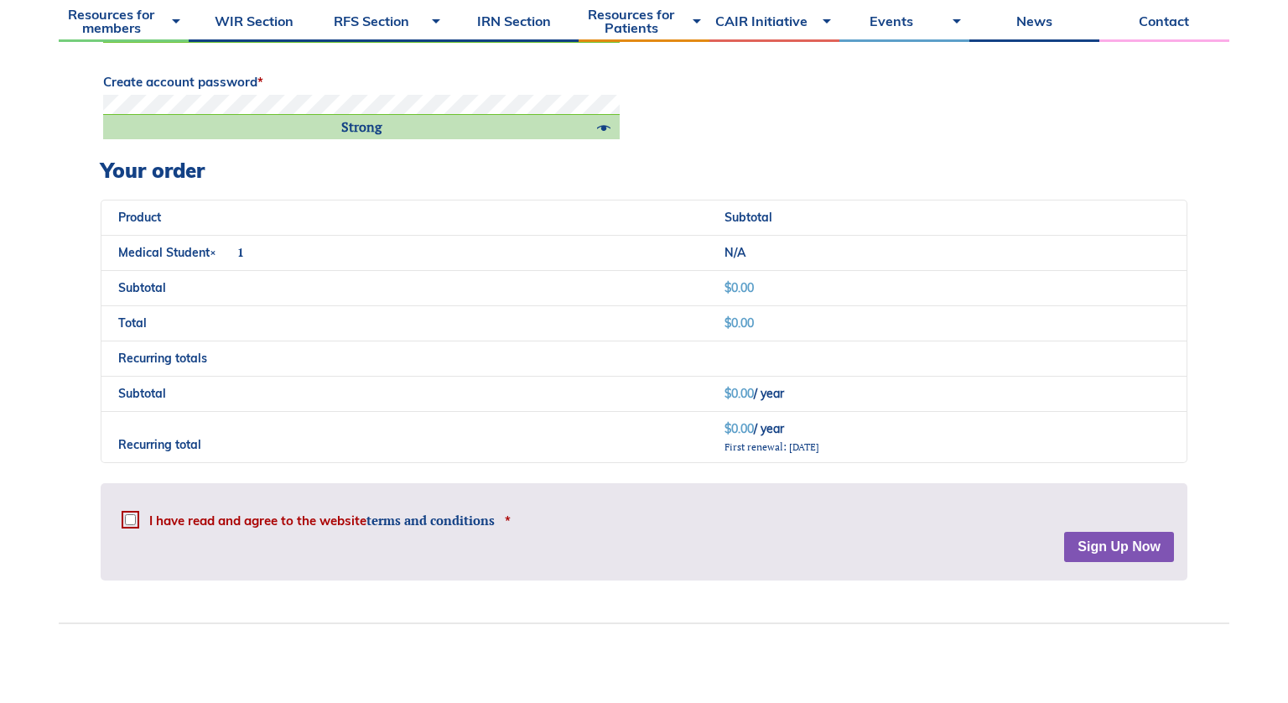
click at [133, 516] on input "I have read and agree to the website terms and conditions *" at bounding box center [130, 519] width 11 height 11
checkbox input "true"
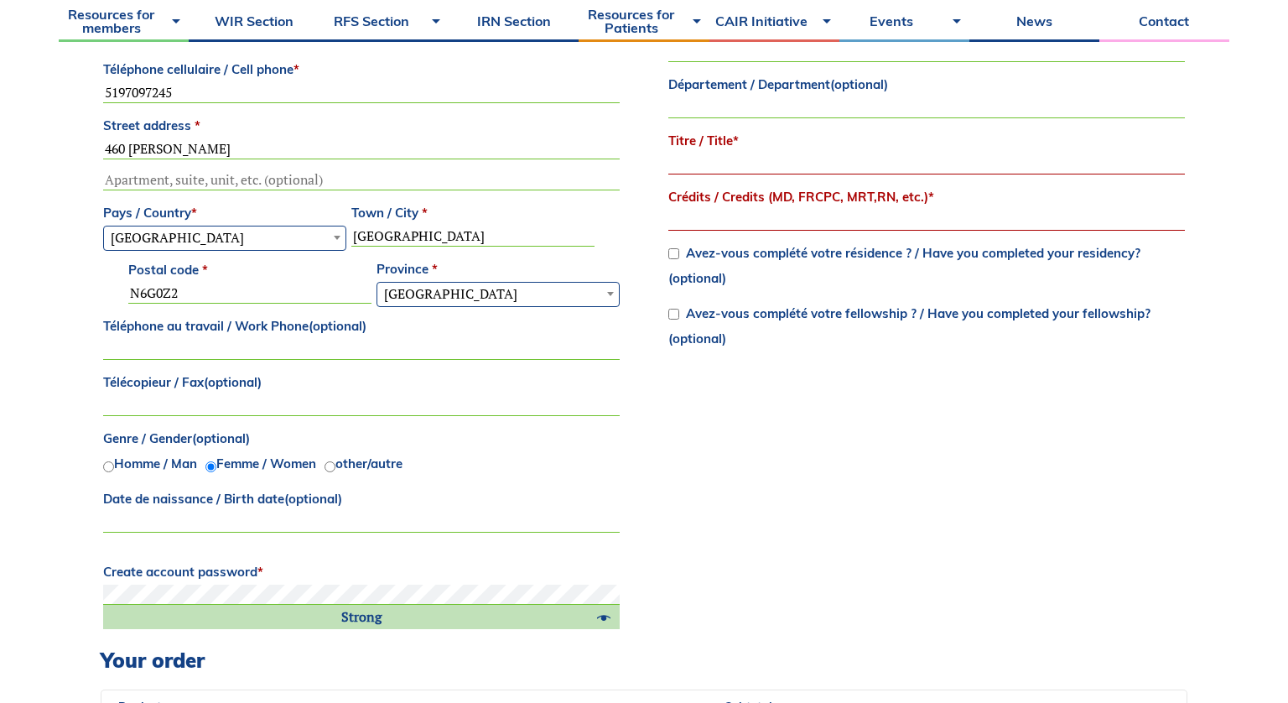
scroll to position [908, 0]
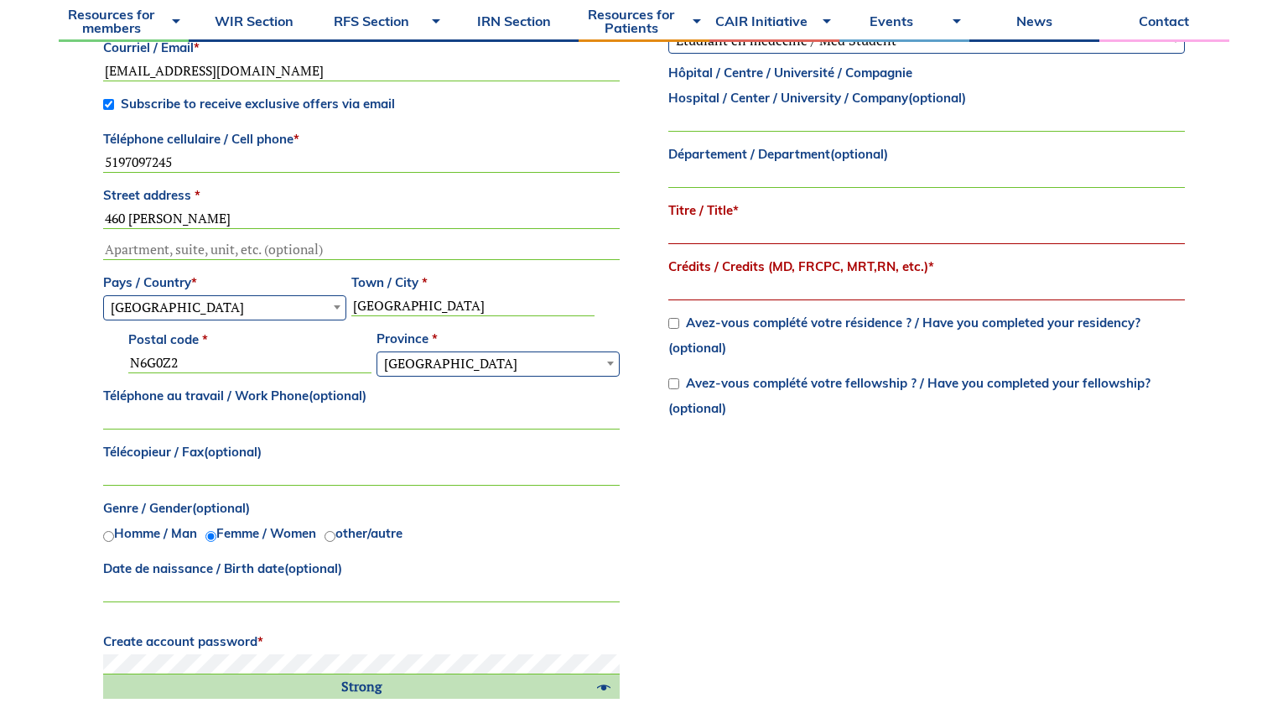
click at [766, 289] on input "Crédits / Credits (MD, FRCPC, MRT,RN, etc.) *" at bounding box center [926, 290] width 516 height 20
type input "N/A"
click at [813, 226] on input "Titre / Title *" at bounding box center [926, 234] width 516 height 20
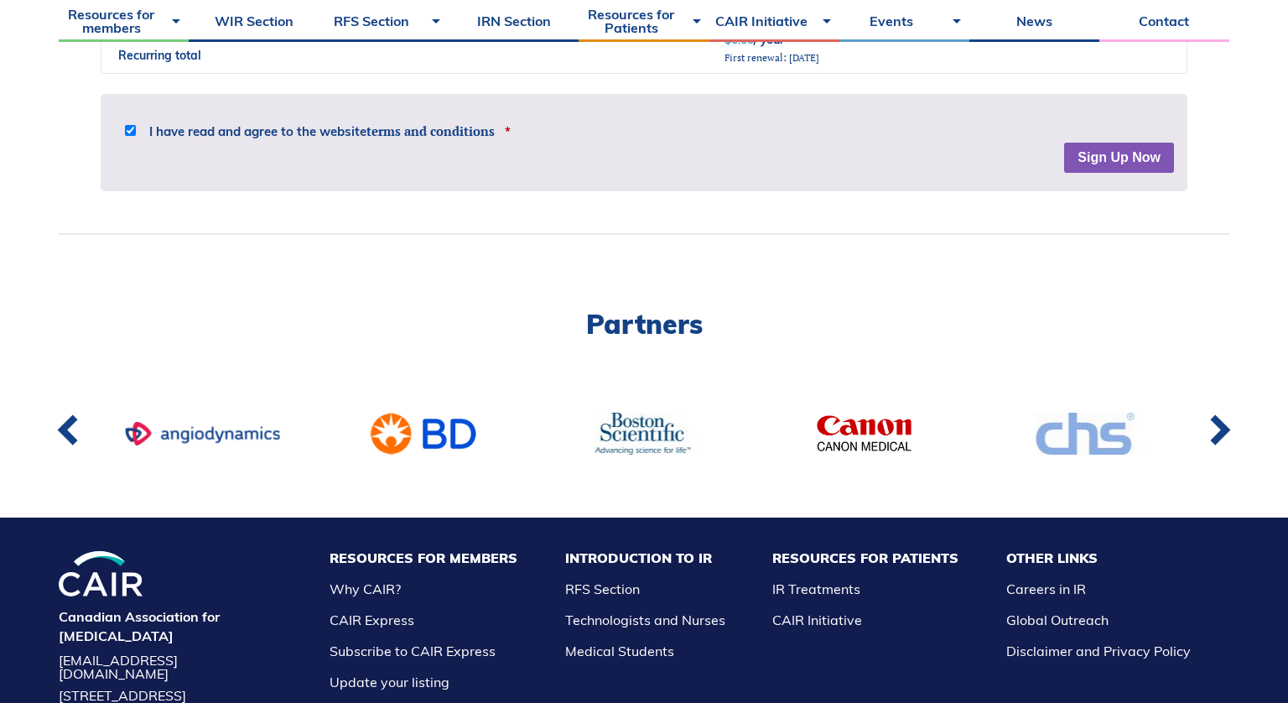
scroll to position [1814, 0]
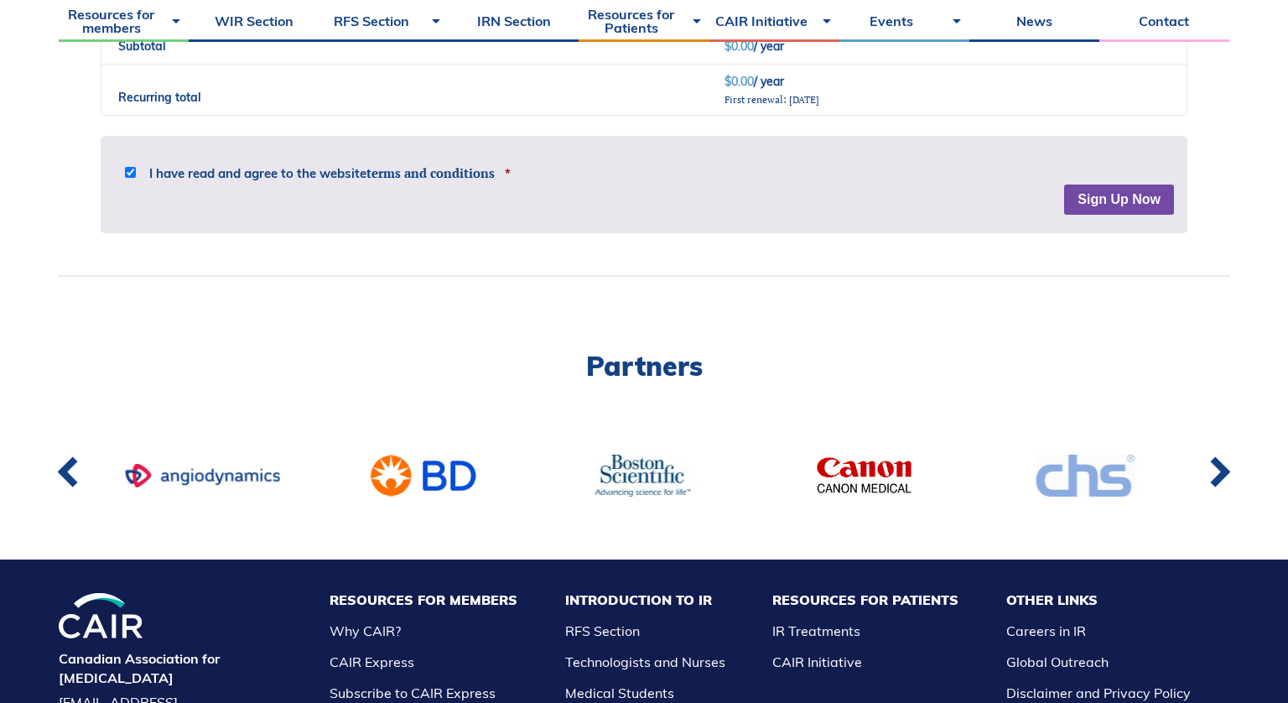
type input "Ms"
click at [1105, 201] on div "Disclaimer The material provided on this website is only intended for informati…" at bounding box center [644, 184] width 1086 height 97
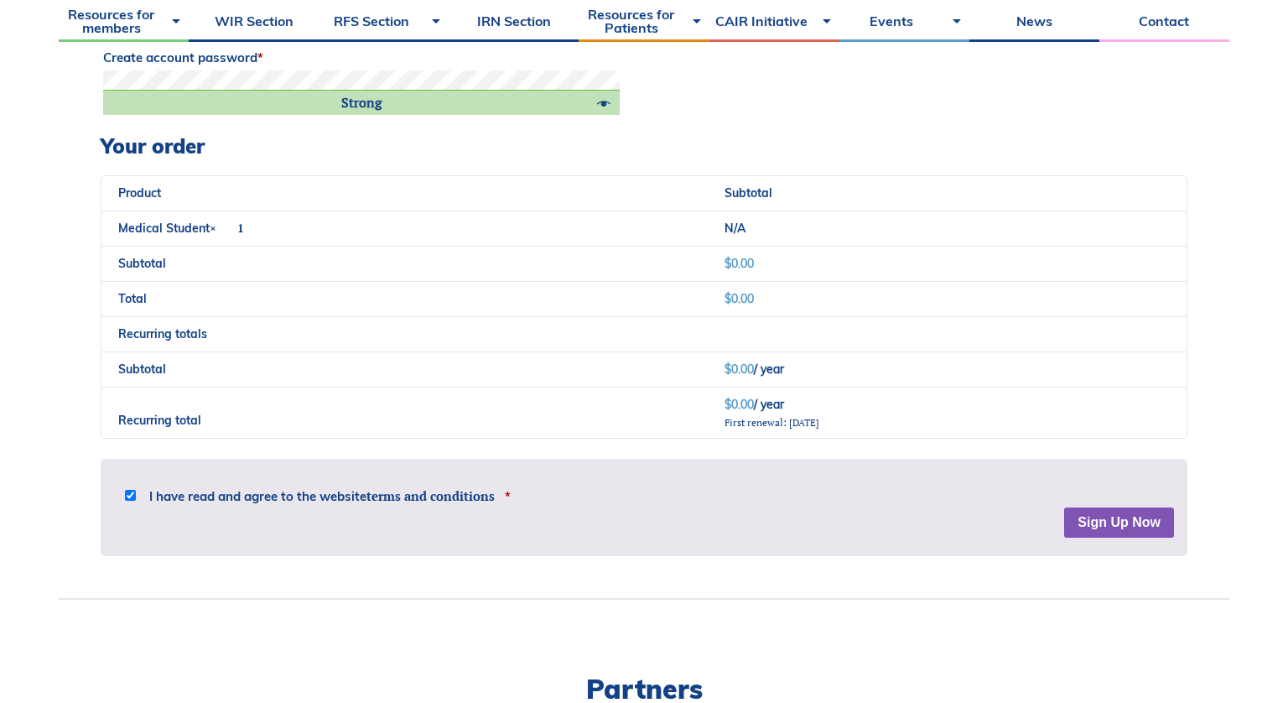
scroll to position [1770, 0]
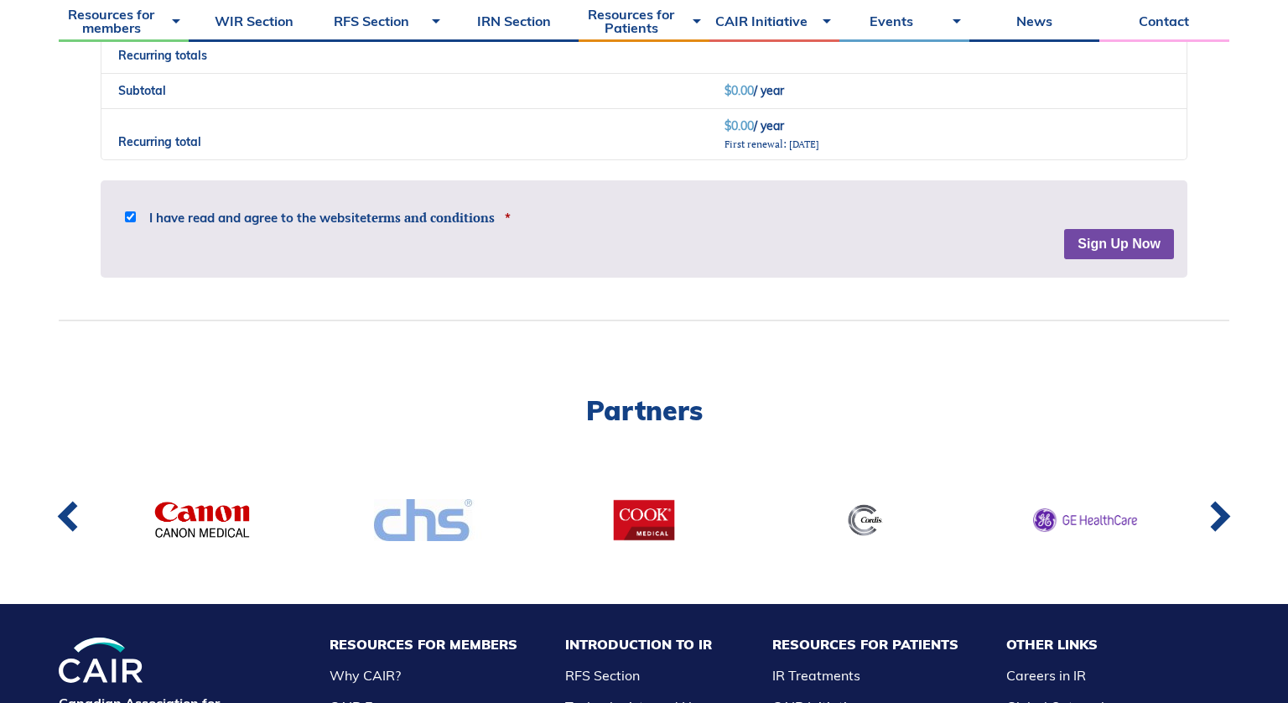
click at [1101, 237] on button "Sign Up Now" at bounding box center [1119, 244] width 110 height 30
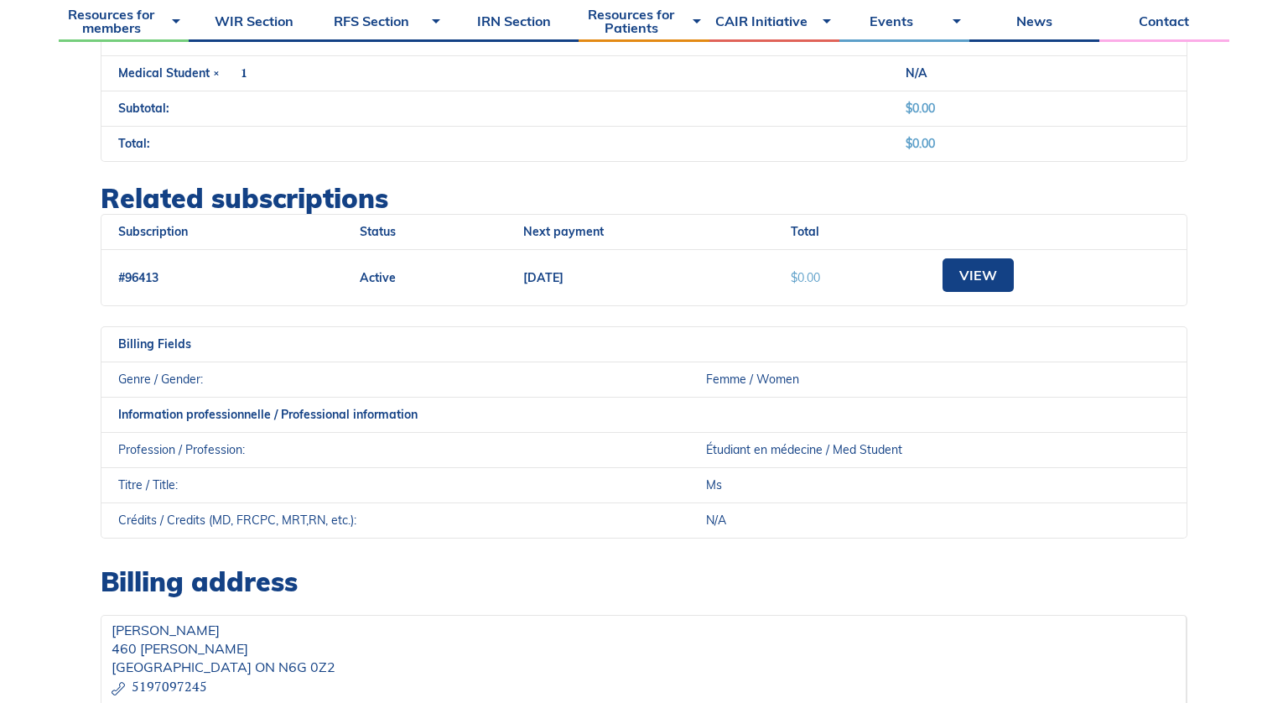
scroll to position [615, 0]
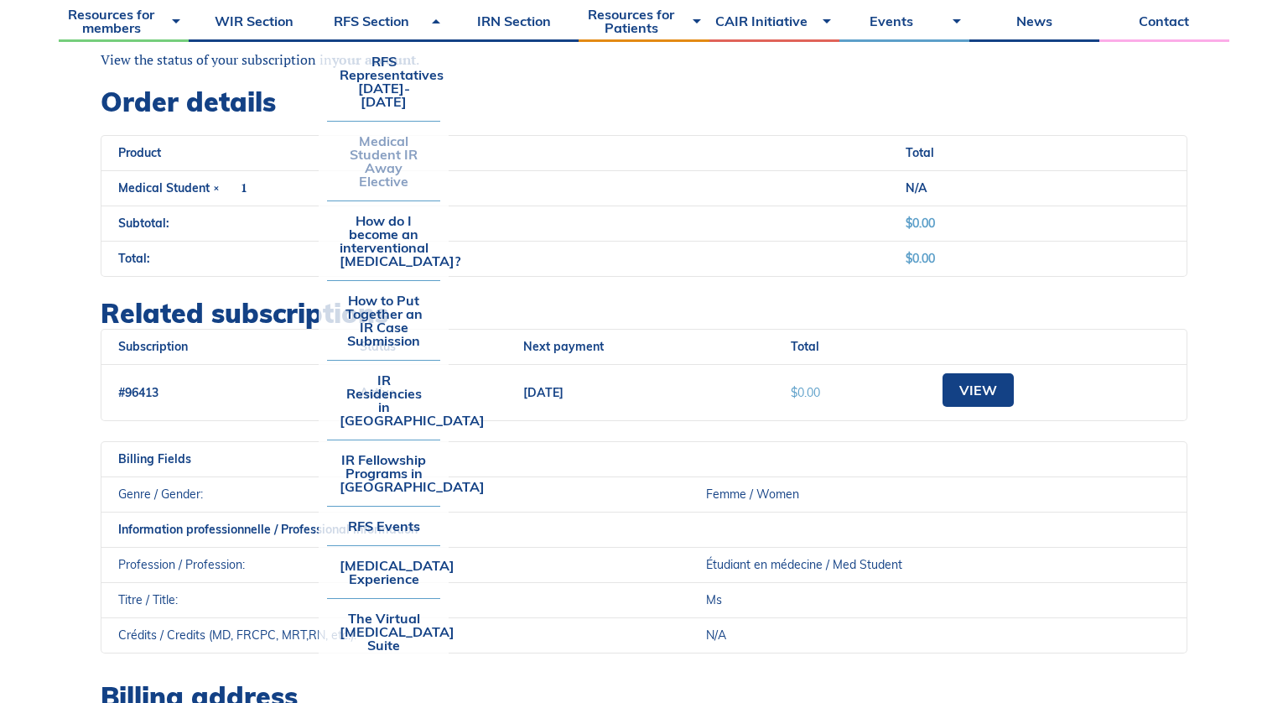
click at [380, 137] on link "Medical Student IR Away Elective" at bounding box center [383, 161] width 113 height 79
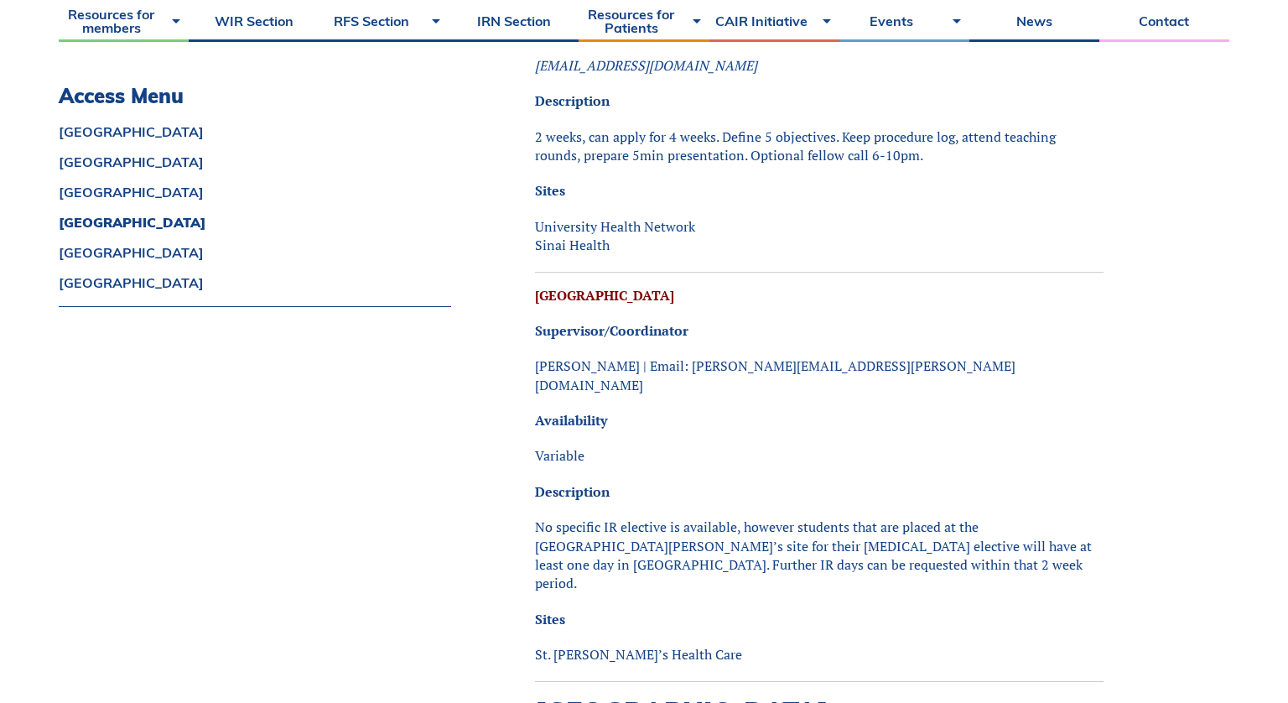
scroll to position [3742, 0]
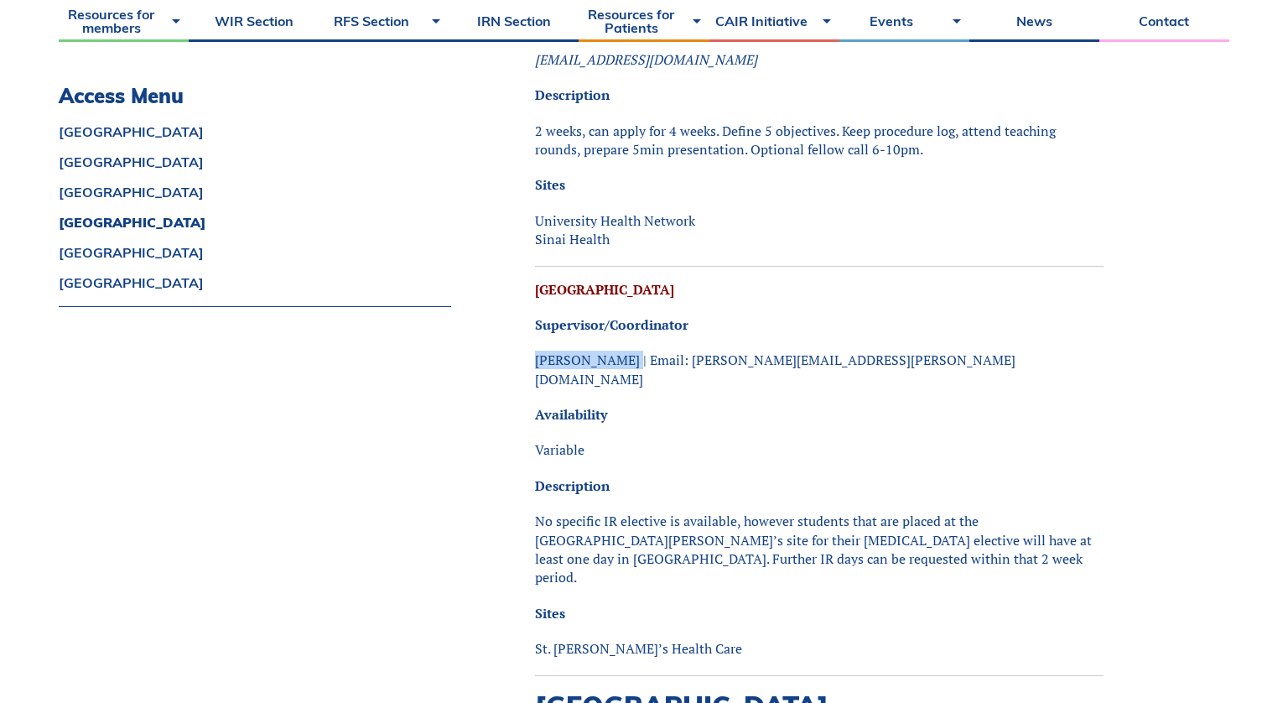
drag, startPoint x: 531, startPoint y: 305, endPoint x: 625, endPoint y: 298, distance: 94.1
copy p "[PERSON_NAME]"
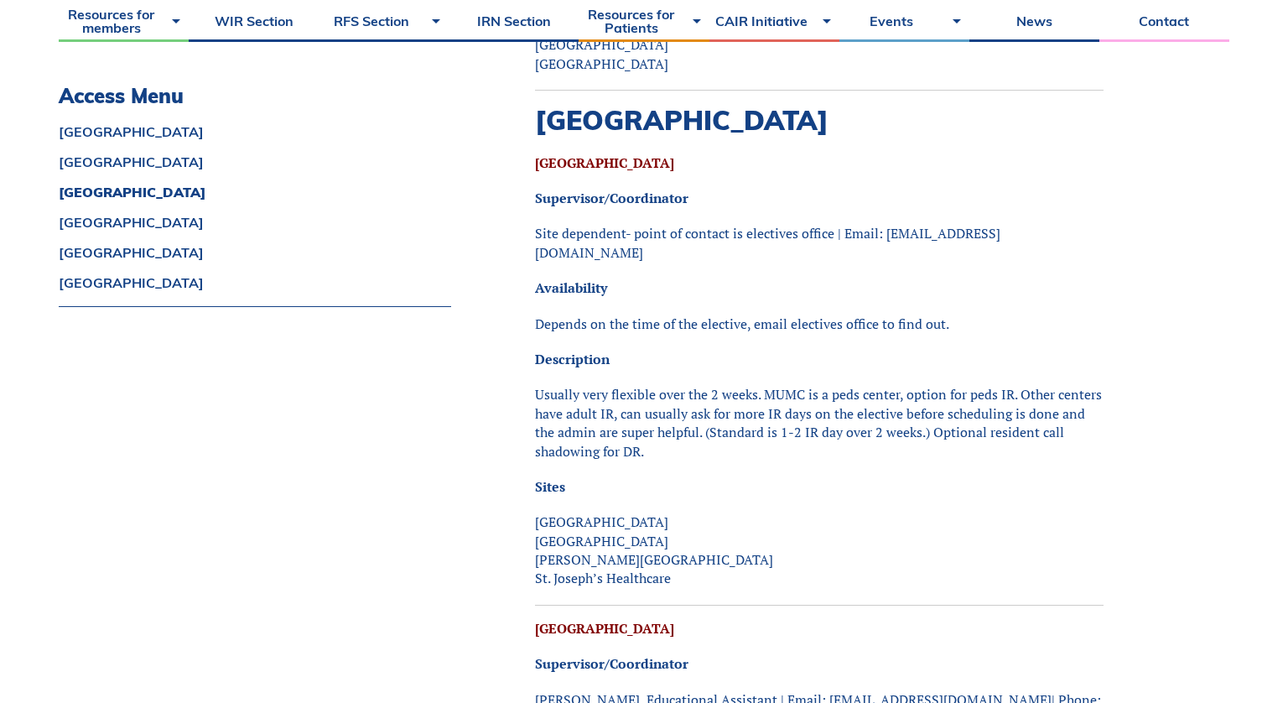
scroll to position [1967, 0]
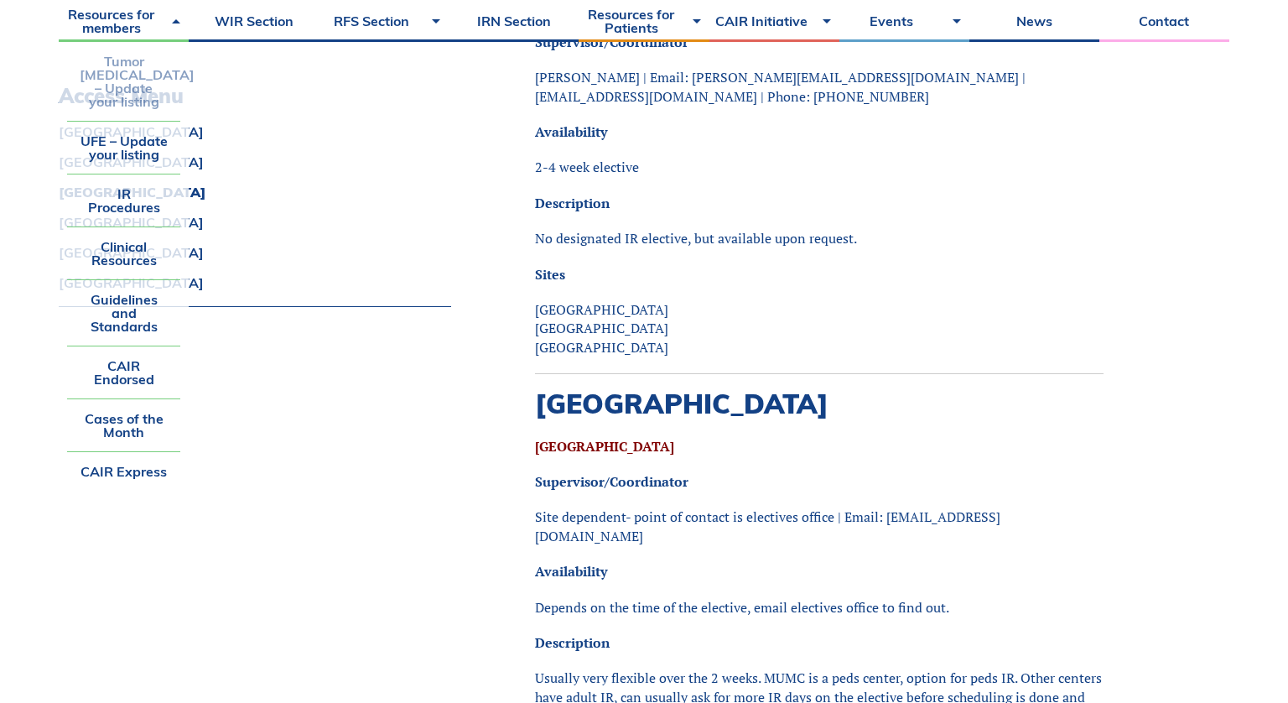
click at [127, 82] on link "Tumor [MEDICAL_DATA] – Update your listing" at bounding box center [123, 81] width 113 height 79
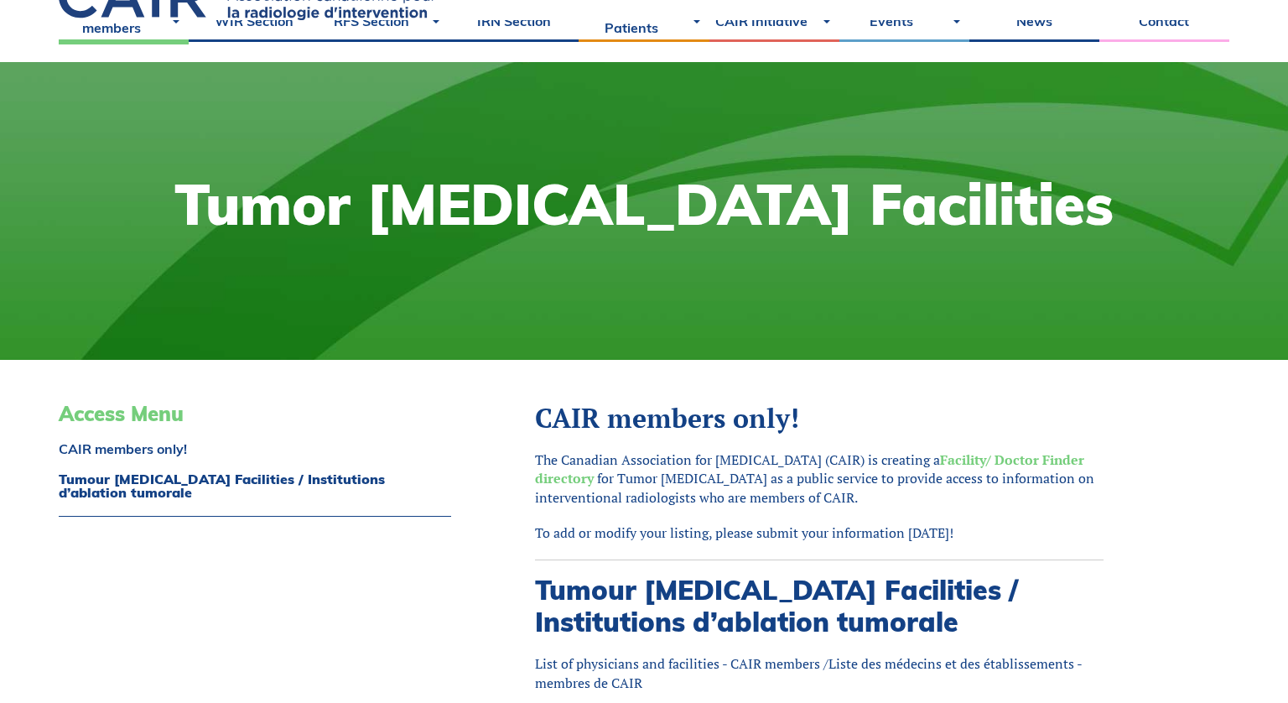
scroll to position [112, 0]
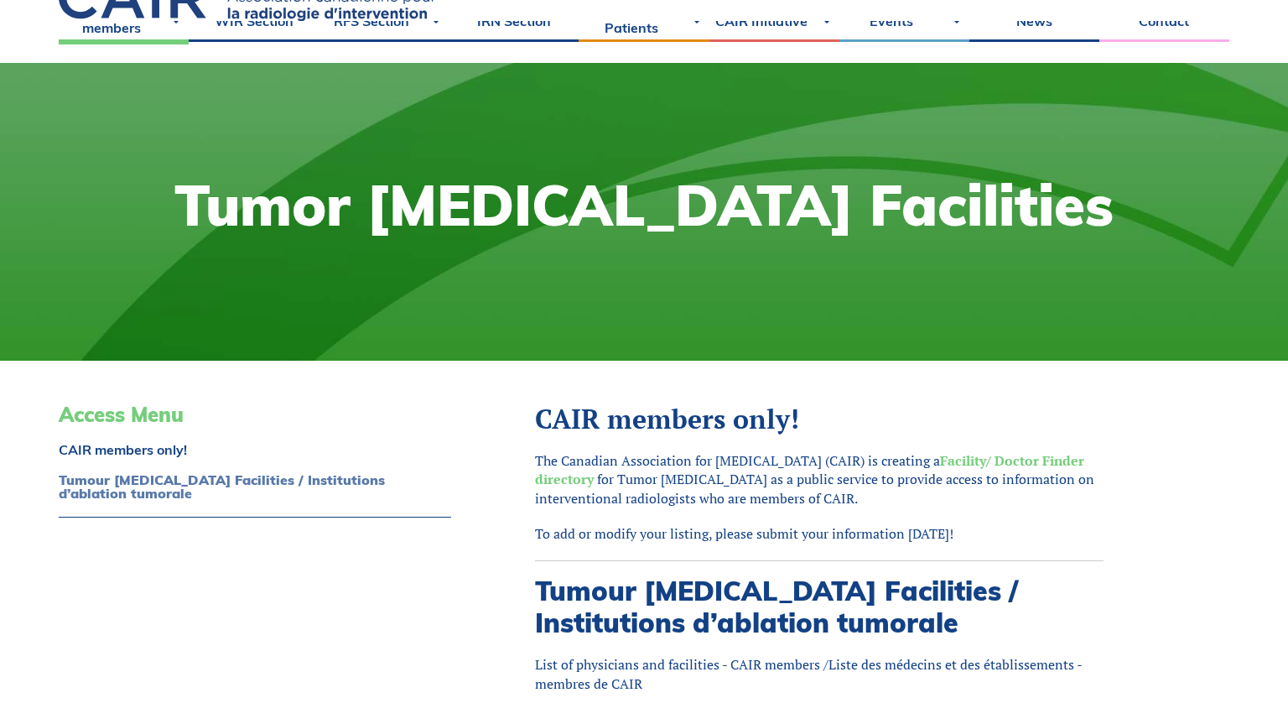
click at [371, 483] on link "Tumour [MEDICAL_DATA] Facilities / Institutions d’ablation tumorale" at bounding box center [255, 486] width 392 height 27
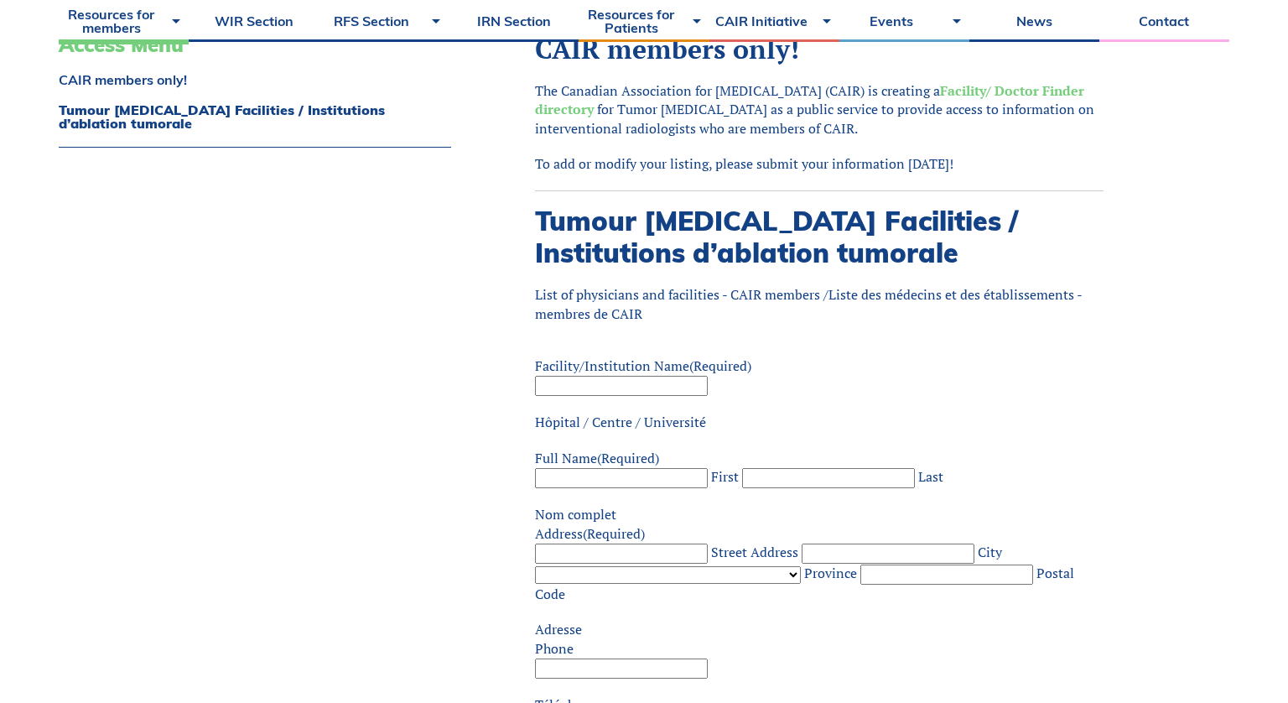
scroll to position [298, 0]
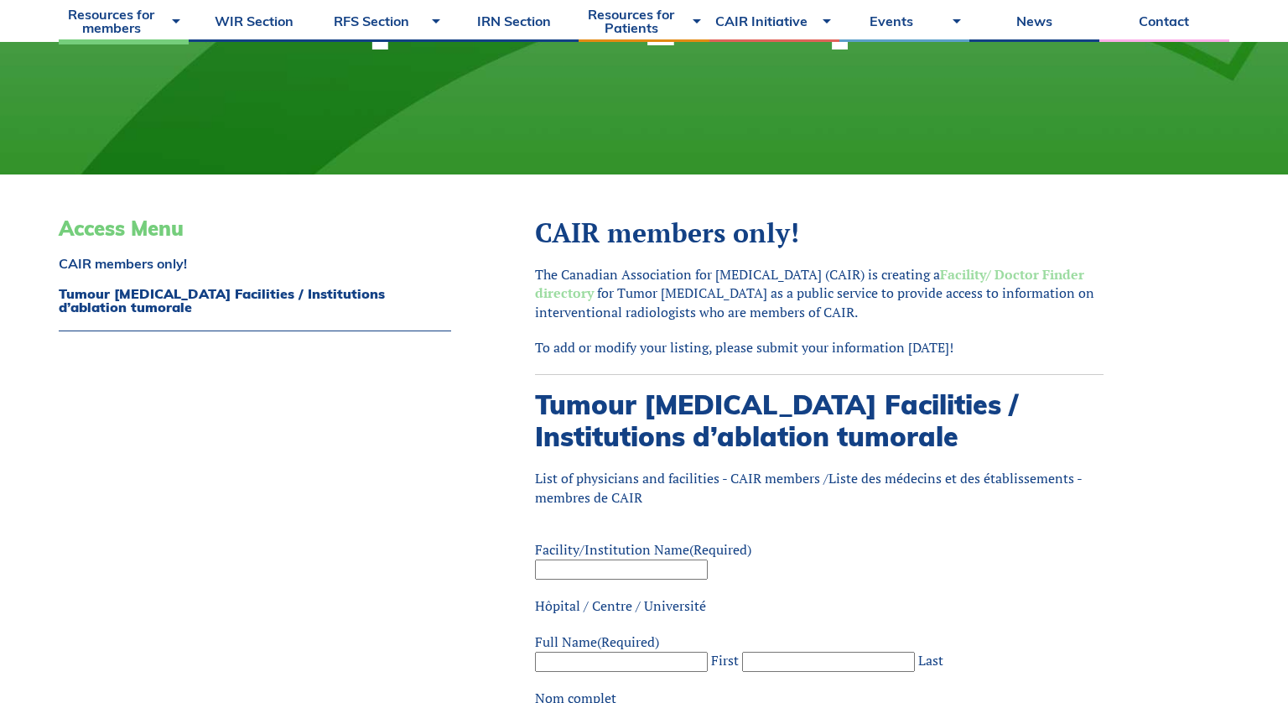
click at [607, 296] on link "Facility/ Doctor Finder directory" at bounding box center [809, 283] width 549 height 37
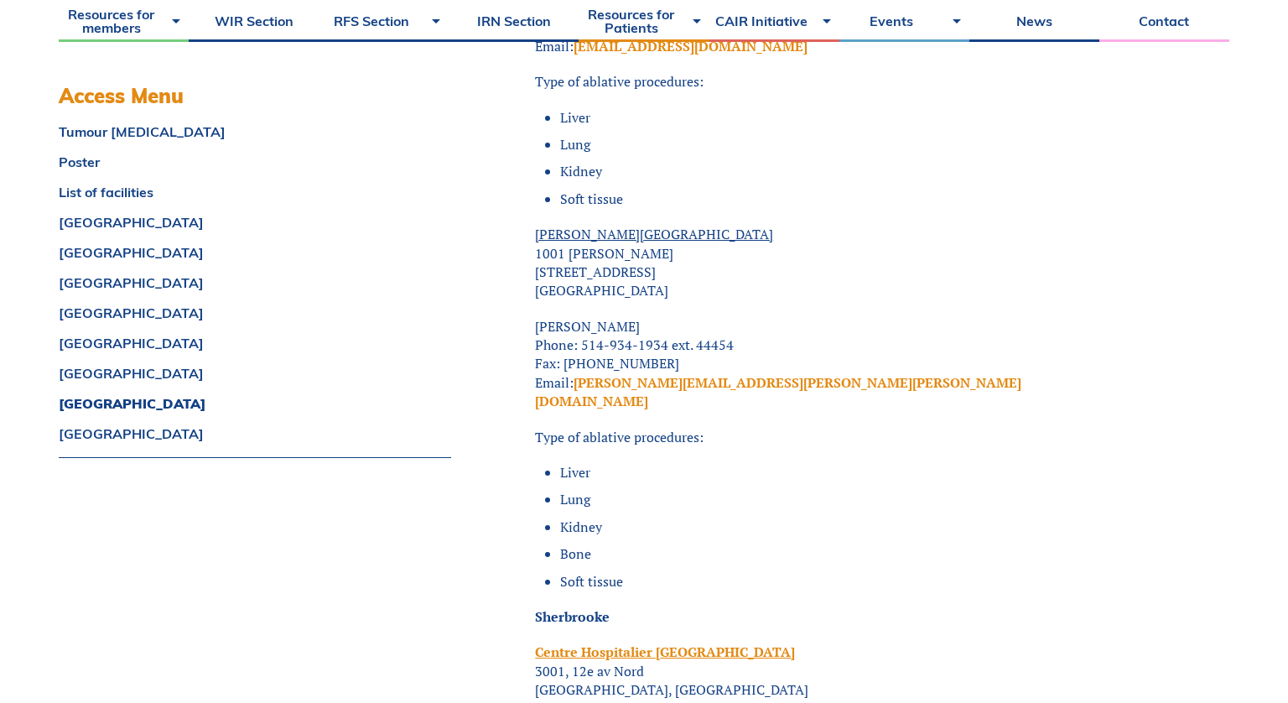
scroll to position [14394, 0]
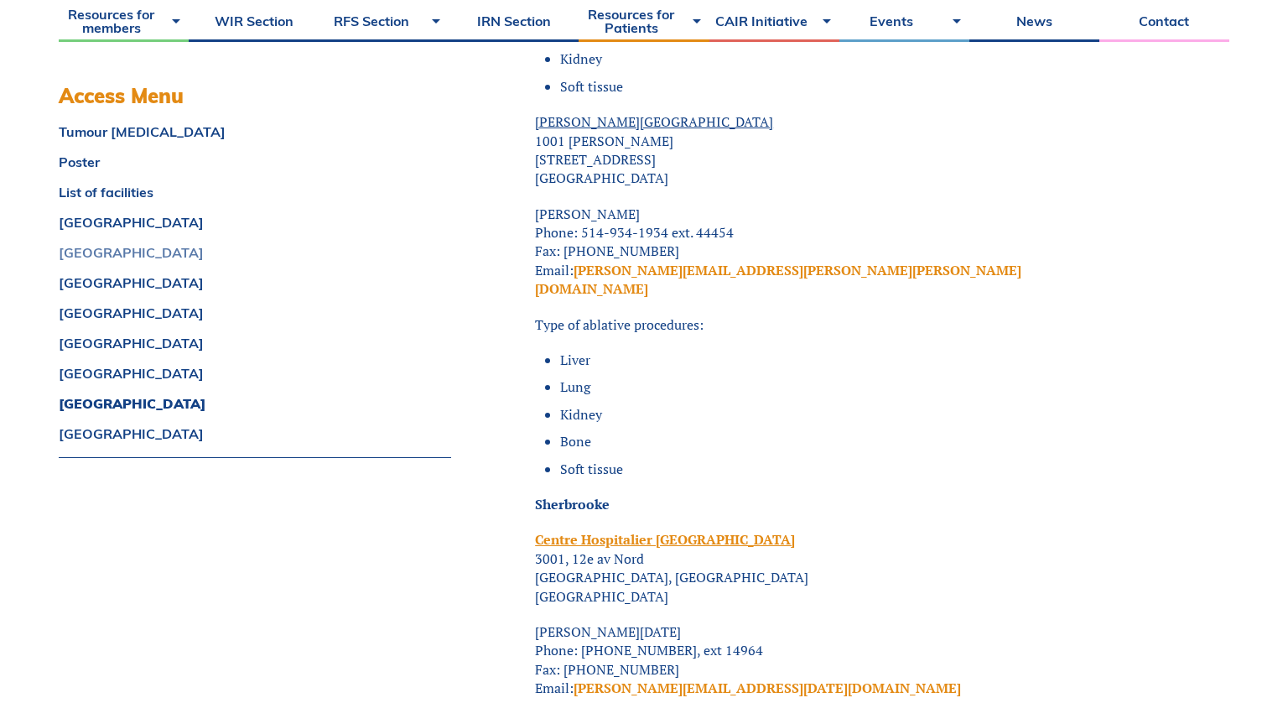
click at [154, 248] on link "BRITISH COLUMBIA" at bounding box center [255, 252] width 392 height 13
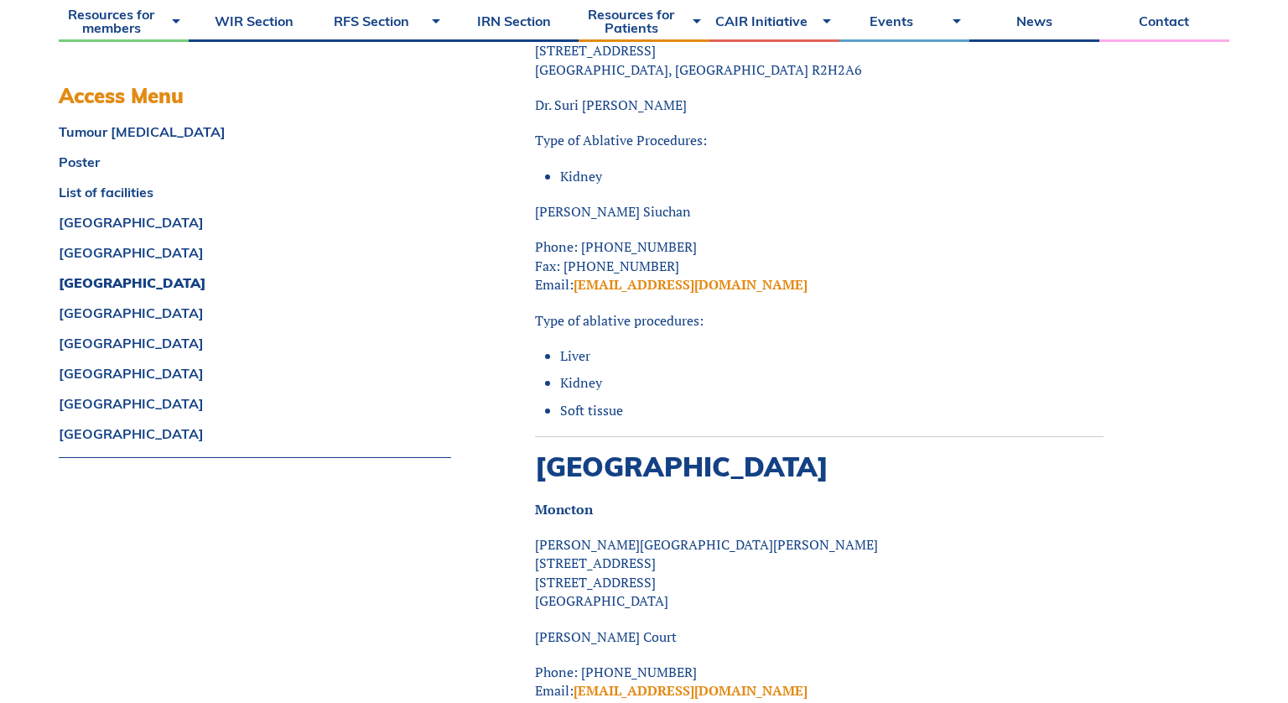
scroll to position [5823, 0]
